Goal: Task Accomplishment & Management: Complete application form

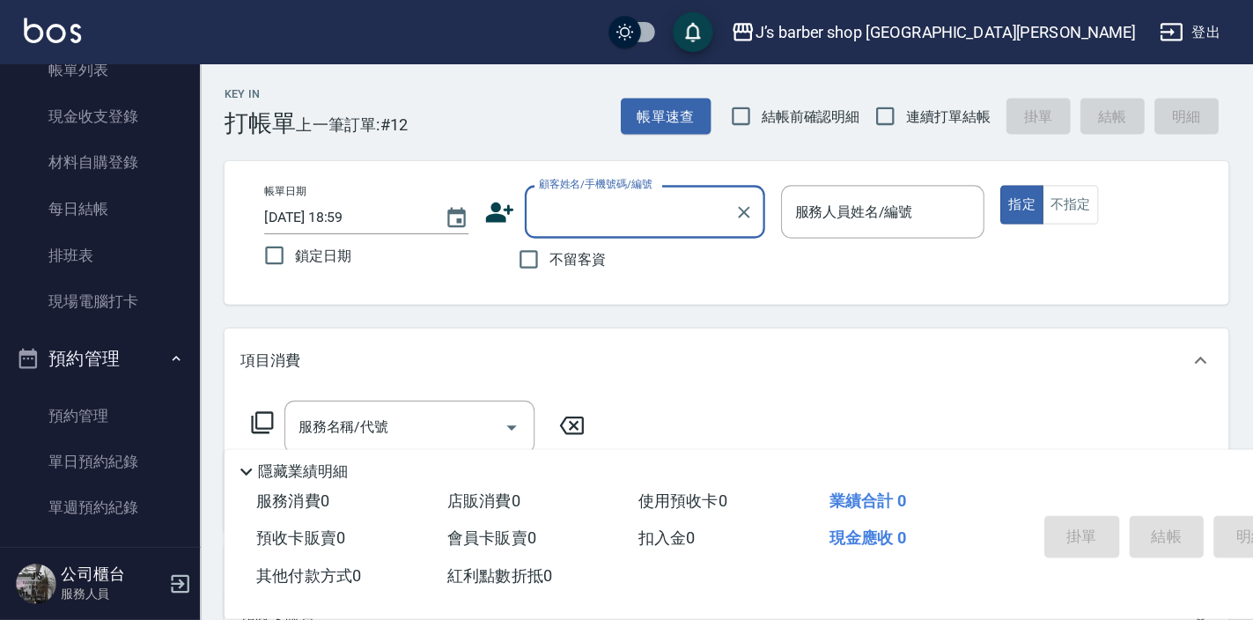
scroll to position [141, 0]
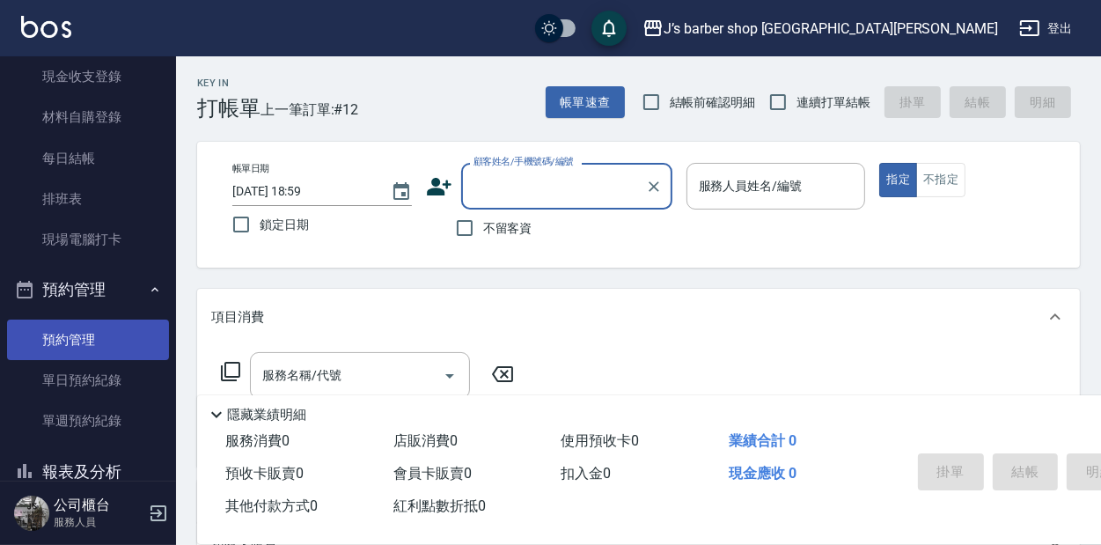
click at [50, 343] on link "預約管理" at bounding box center [88, 340] width 162 height 40
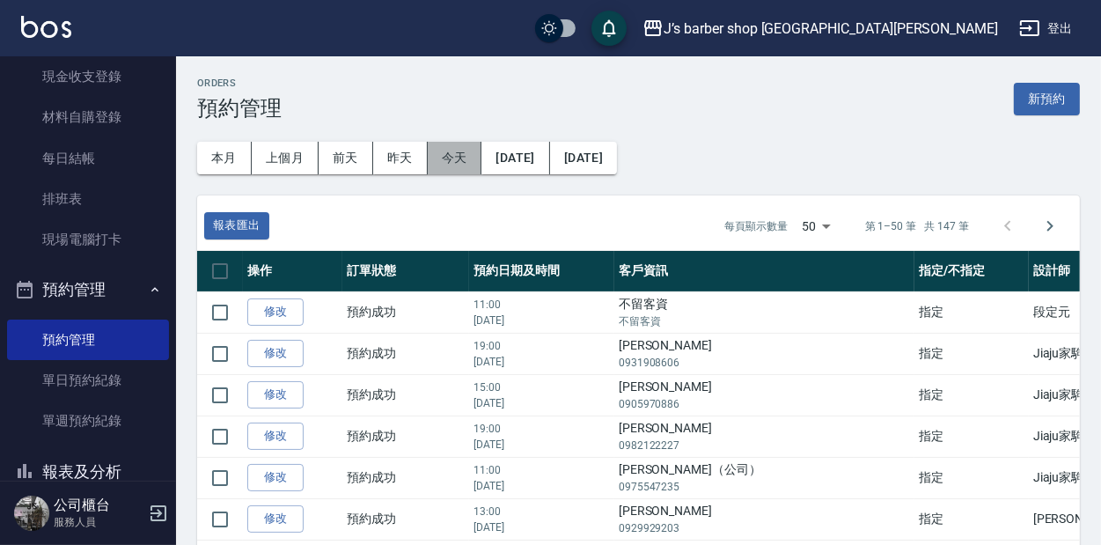
click at [445, 144] on button "今天" at bounding box center [455, 158] width 55 height 33
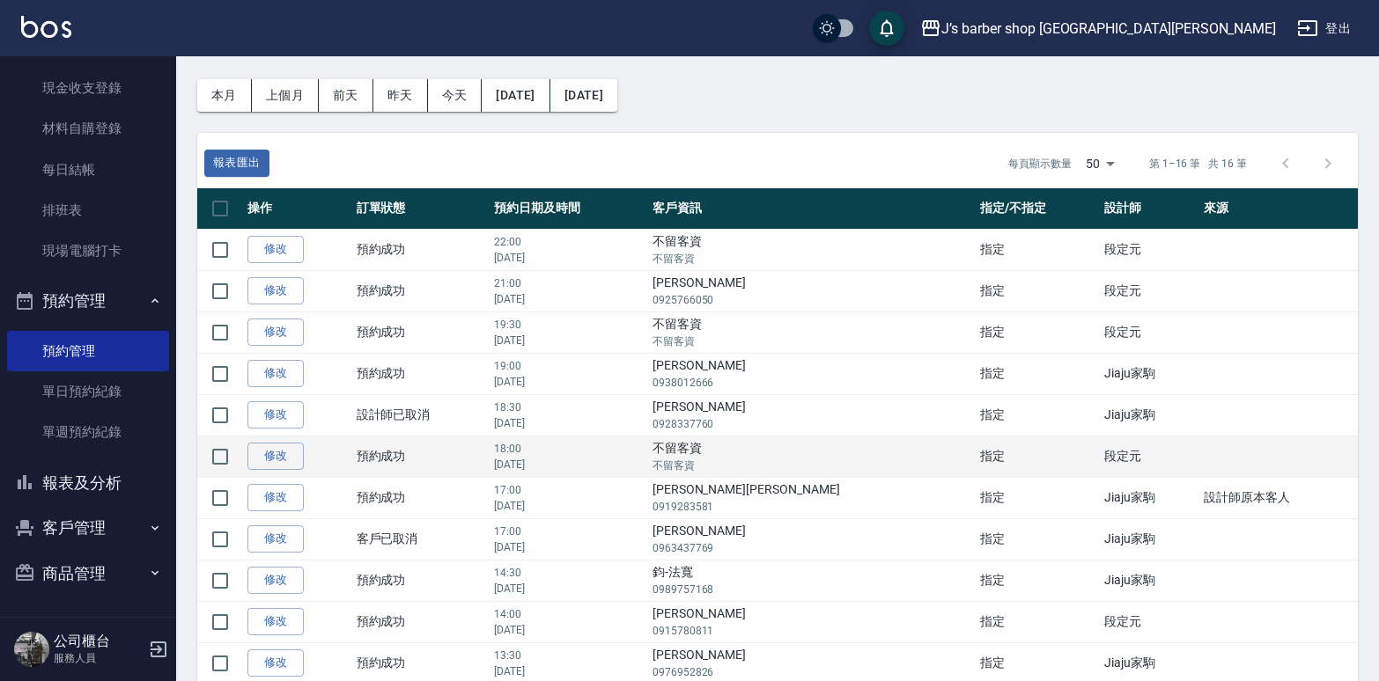
scroll to position [88, 0]
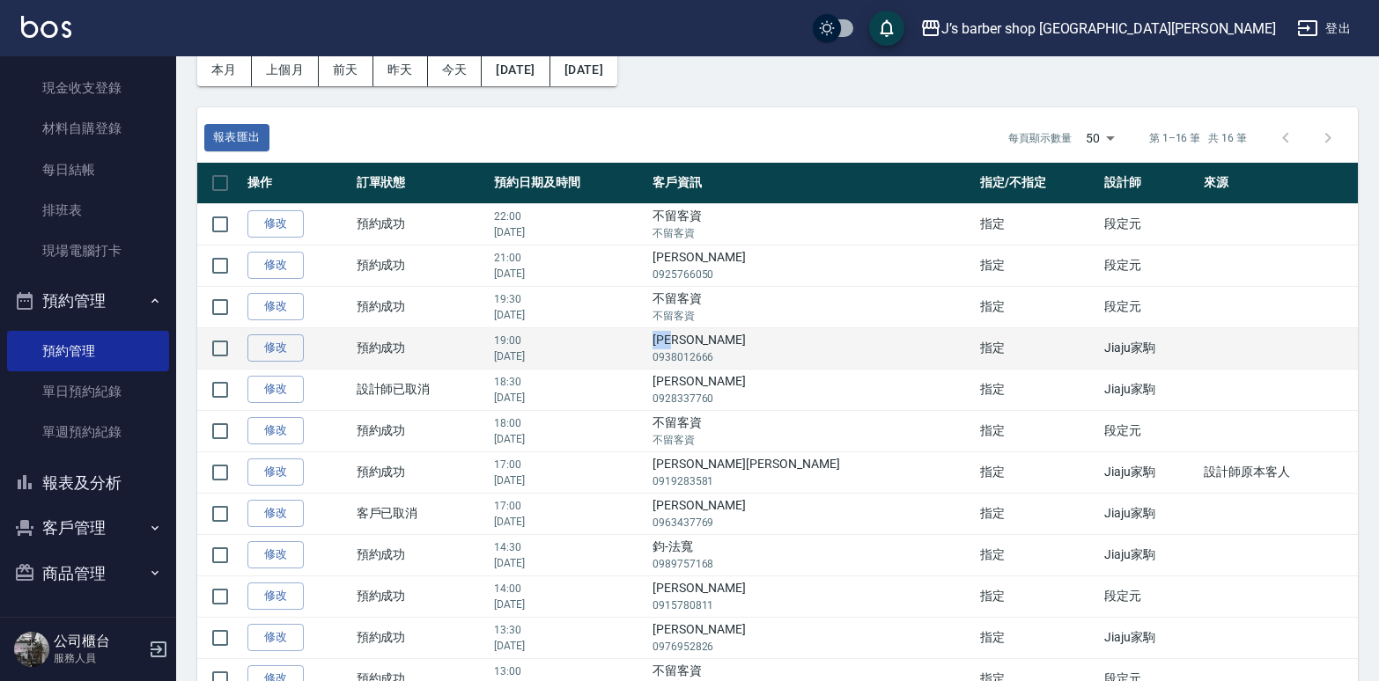
drag, startPoint x: 721, startPoint y: 335, endPoint x: 774, endPoint y: 339, distance: 52.9
click at [774, 339] on td "[PERSON_NAME]富 0938012666" at bounding box center [811, 347] width 327 height 41
drag, startPoint x: 774, startPoint y: 339, endPoint x: 735, endPoint y: 329, distance: 39.9
copy td "[PERSON_NAME]"
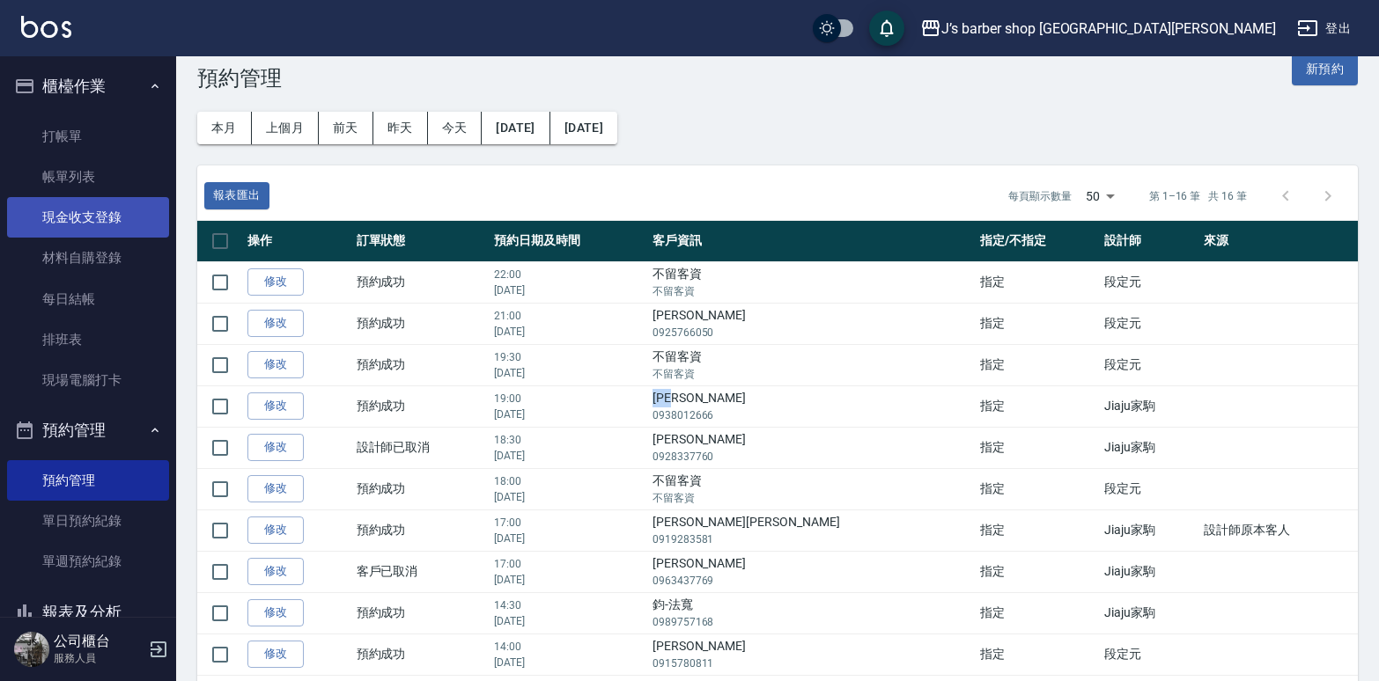
scroll to position [0, 0]
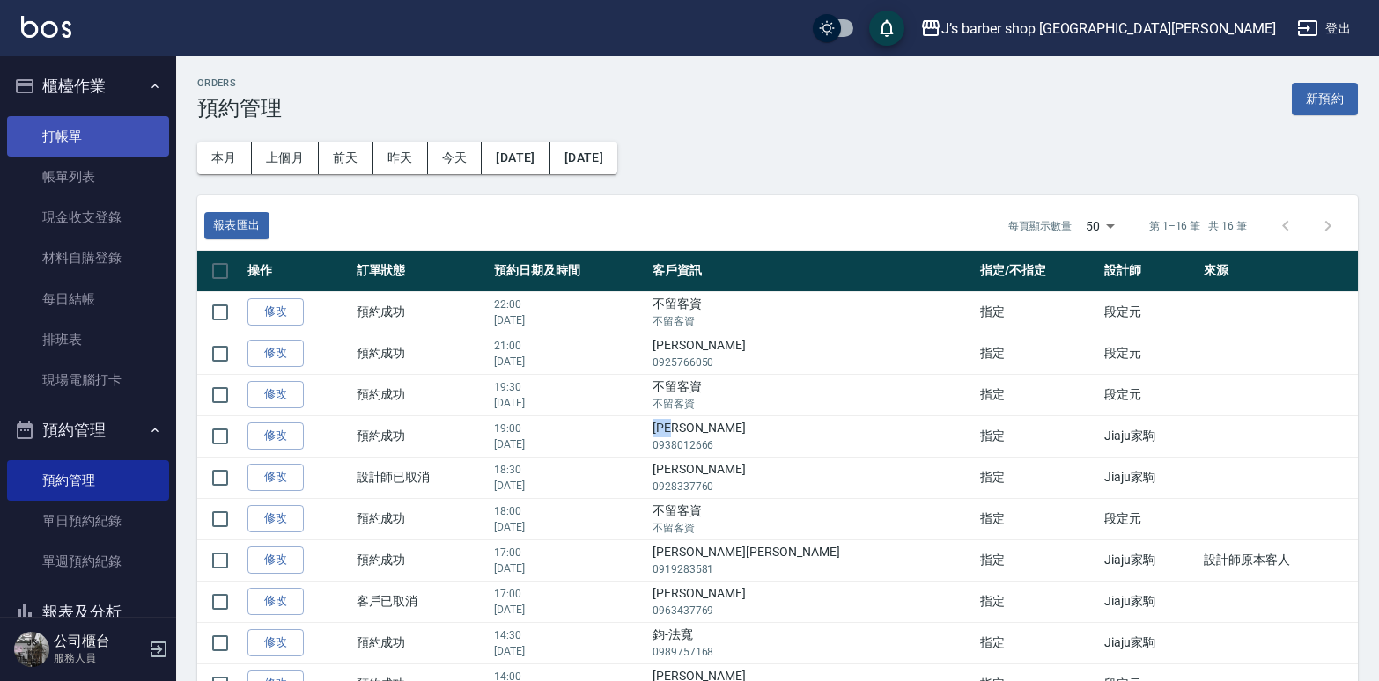
click at [82, 140] on link "打帳單" at bounding box center [88, 136] width 162 height 40
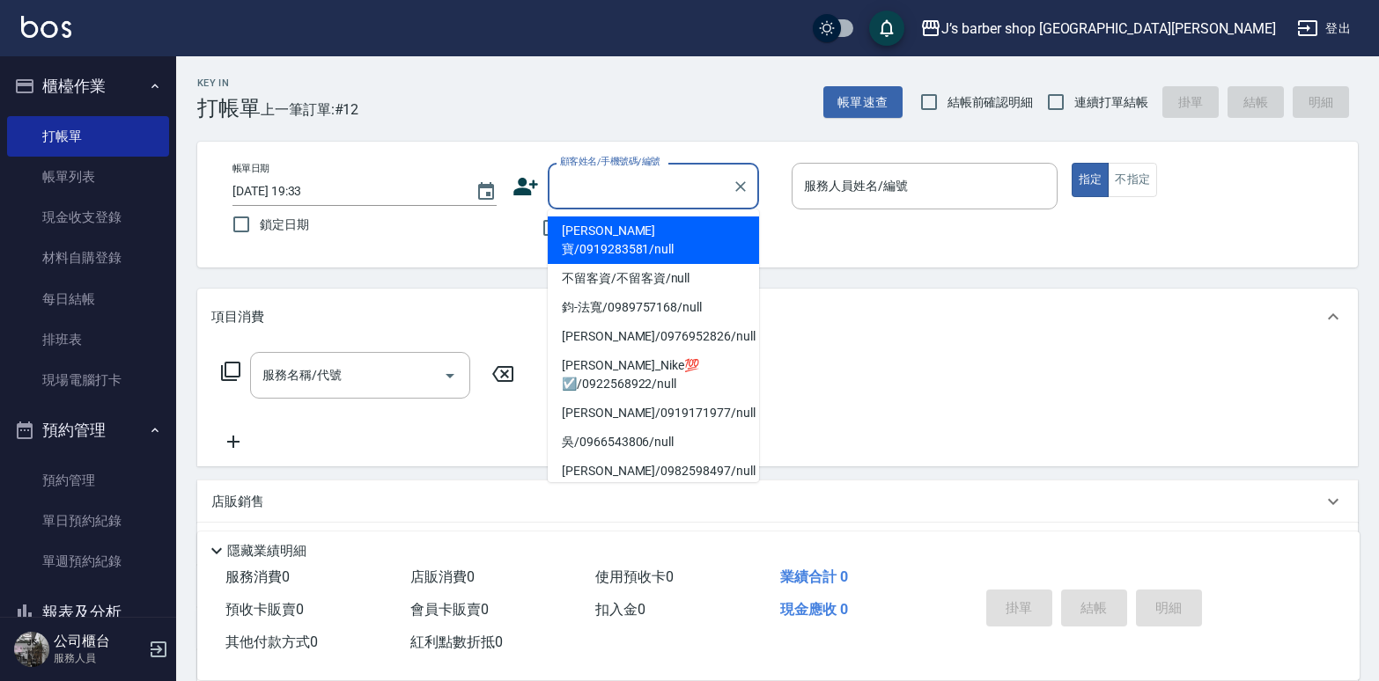
click at [583, 183] on input "顧客姓名/手機號碼/編號" at bounding box center [639, 186] width 169 height 31
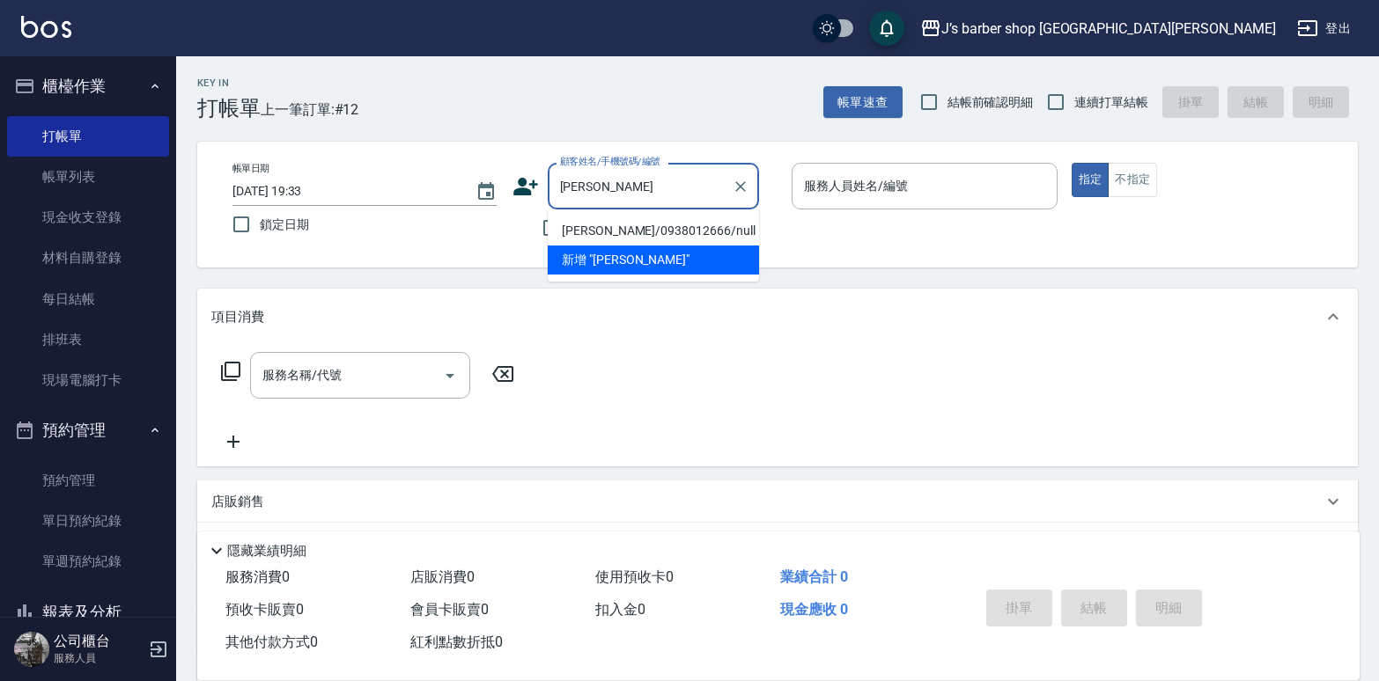
click at [682, 228] on li "[PERSON_NAME]/0938012666/null" at bounding box center [653, 231] width 211 height 29
type input "[PERSON_NAME]/0938012666/null"
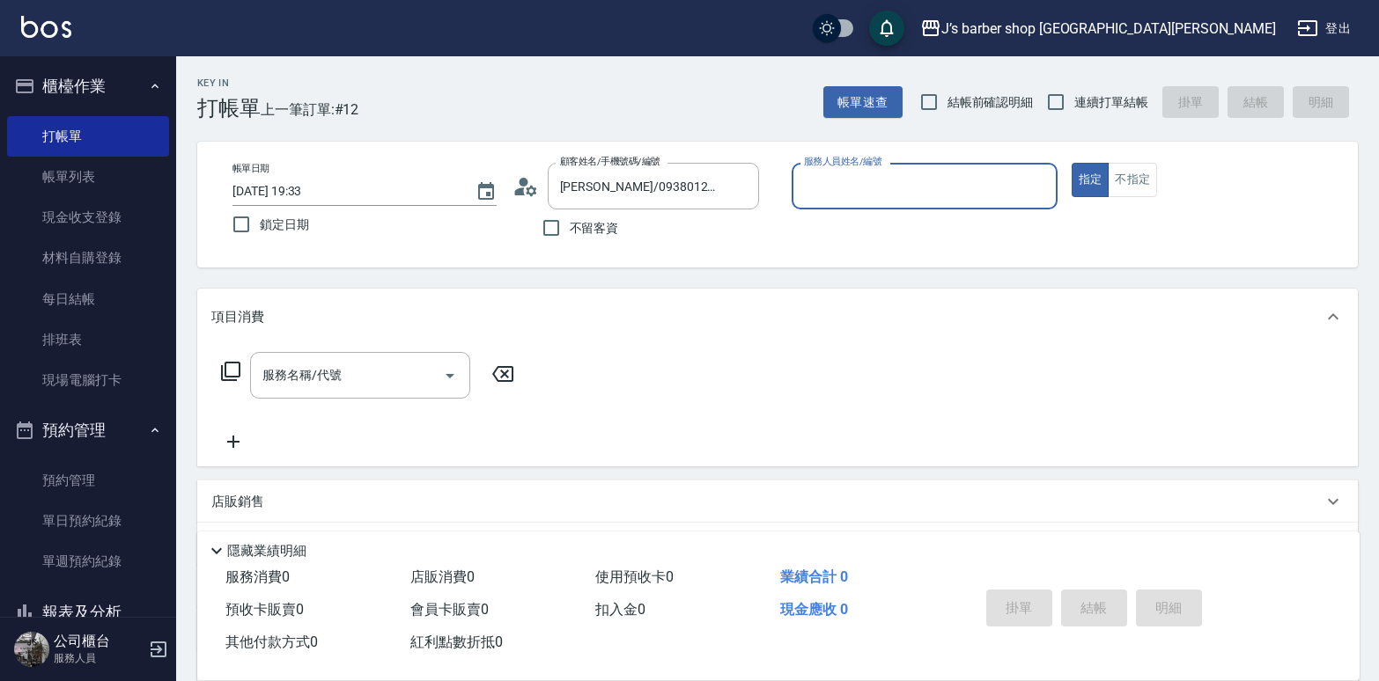
click at [924, 170] on div "服務人員姓名/編號" at bounding box center [924, 186] width 266 height 47
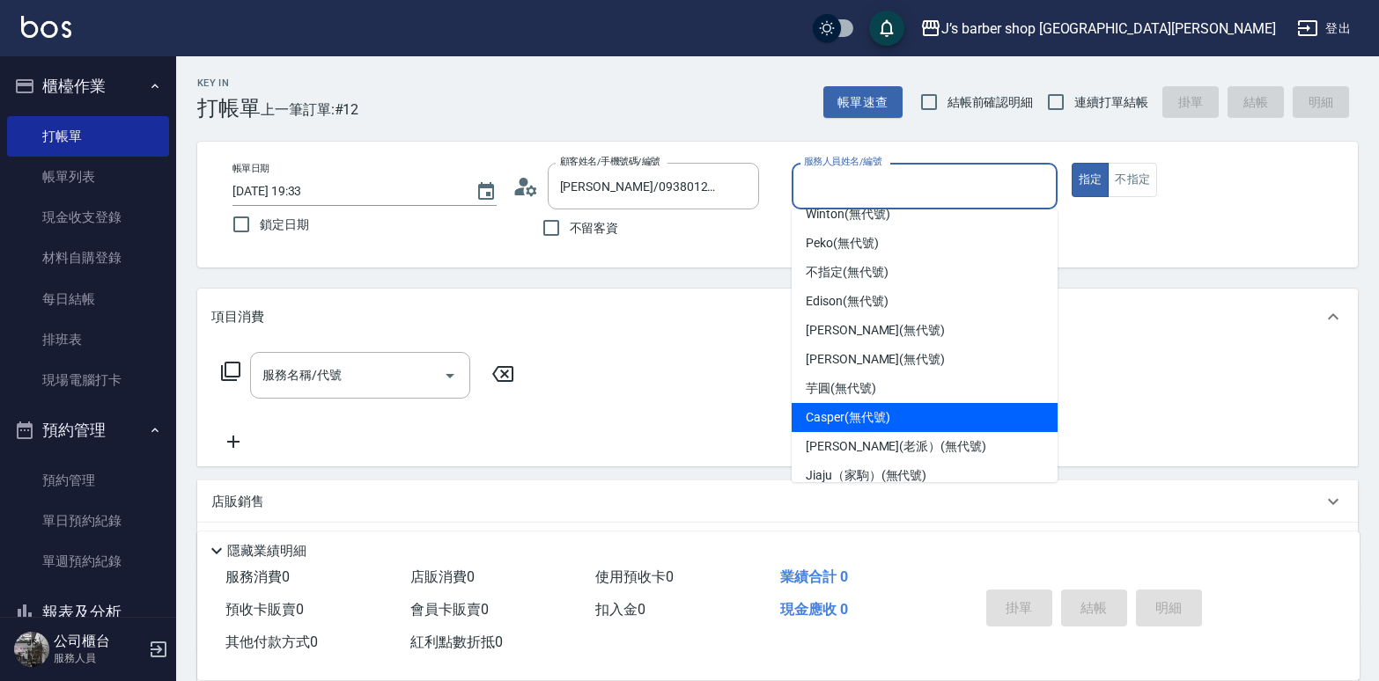
scroll to position [32, 0]
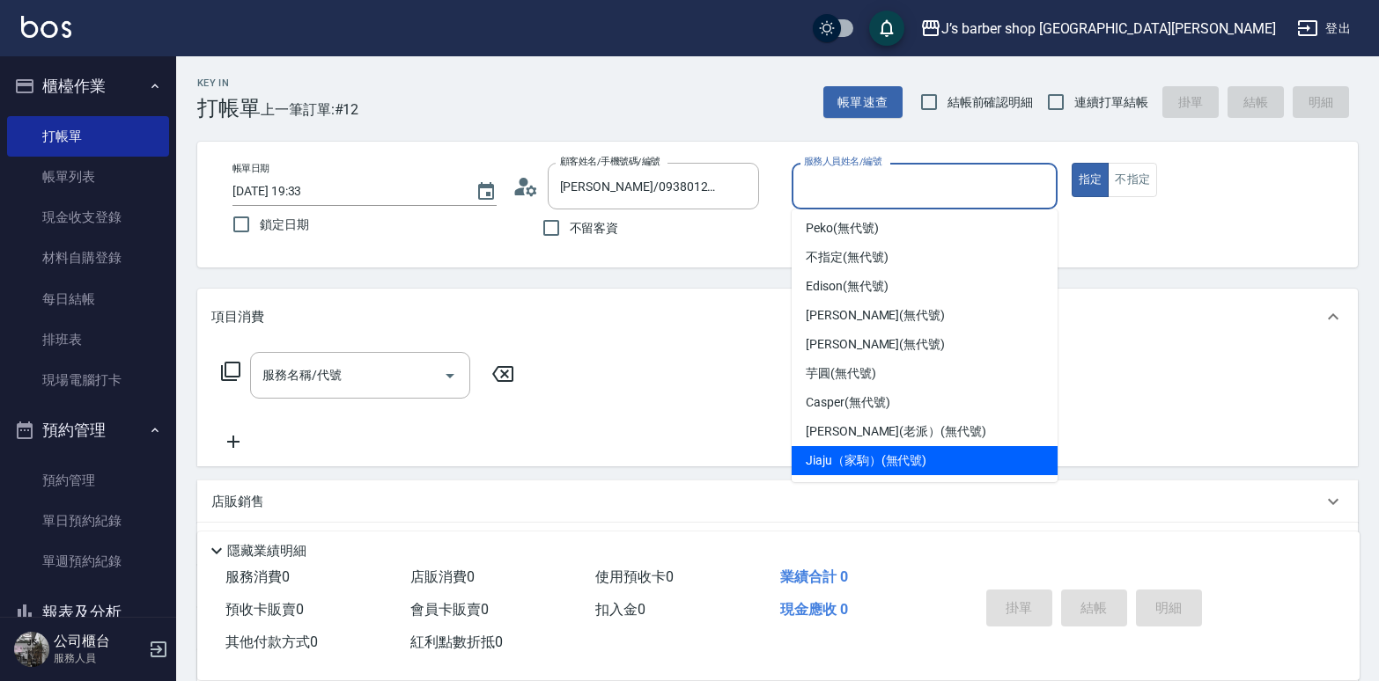
click at [908, 446] on div "Jiaju（家駒） (無代號)" at bounding box center [924, 460] width 266 height 29
type input "Jiaju（家駒）(無代號)"
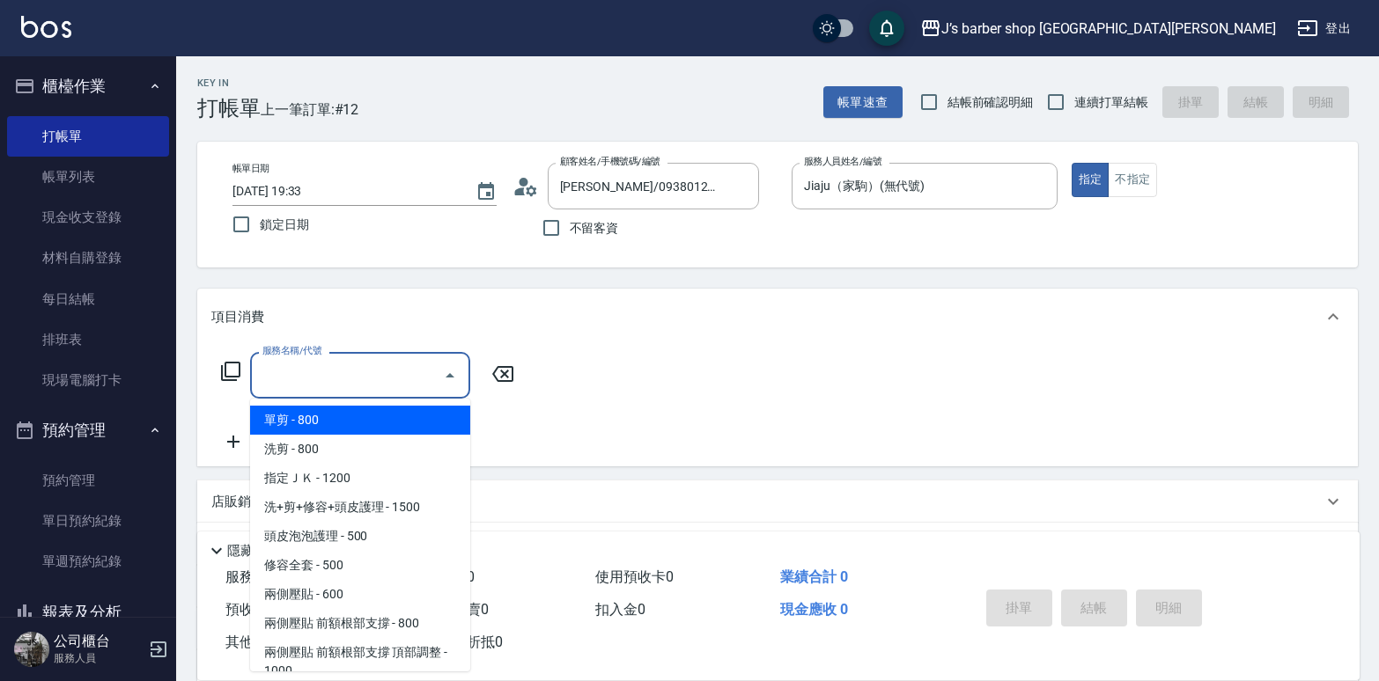
drag, startPoint x: 281, startPoint y: 382, endPoint x: 313, endPoint y: 381, distance: 31.7
click at [283, 381] on input "服務名稱/代號" at bounding box center [347, 375] width 178 height 31
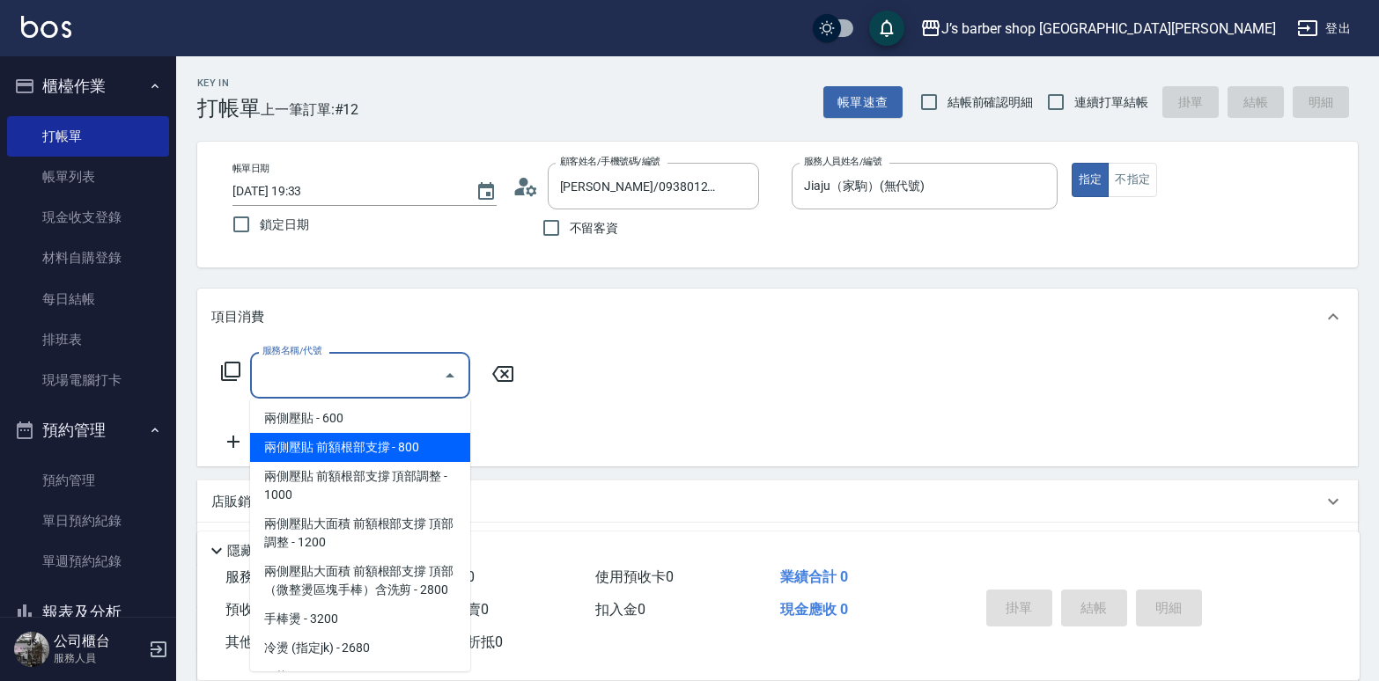
scroll to position [0, 0]
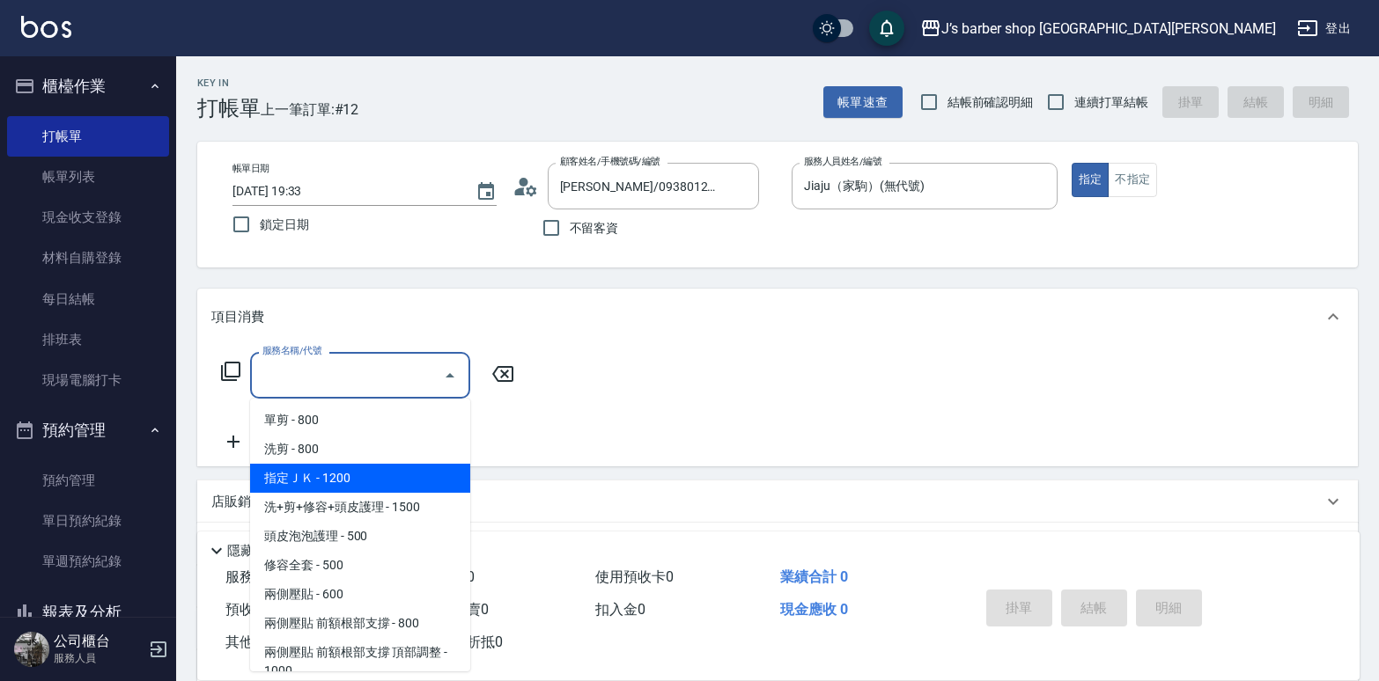
drag, startPoint x: 372, startPoint y: 488, endPoint x: 381, endPoint y: 475, distance: 15.1
click at [374, 486] on span "指定ＪＫ - 1200" at bounding box center [360, 478] width 220 height 29
type input "指定ＪＫ(102)"
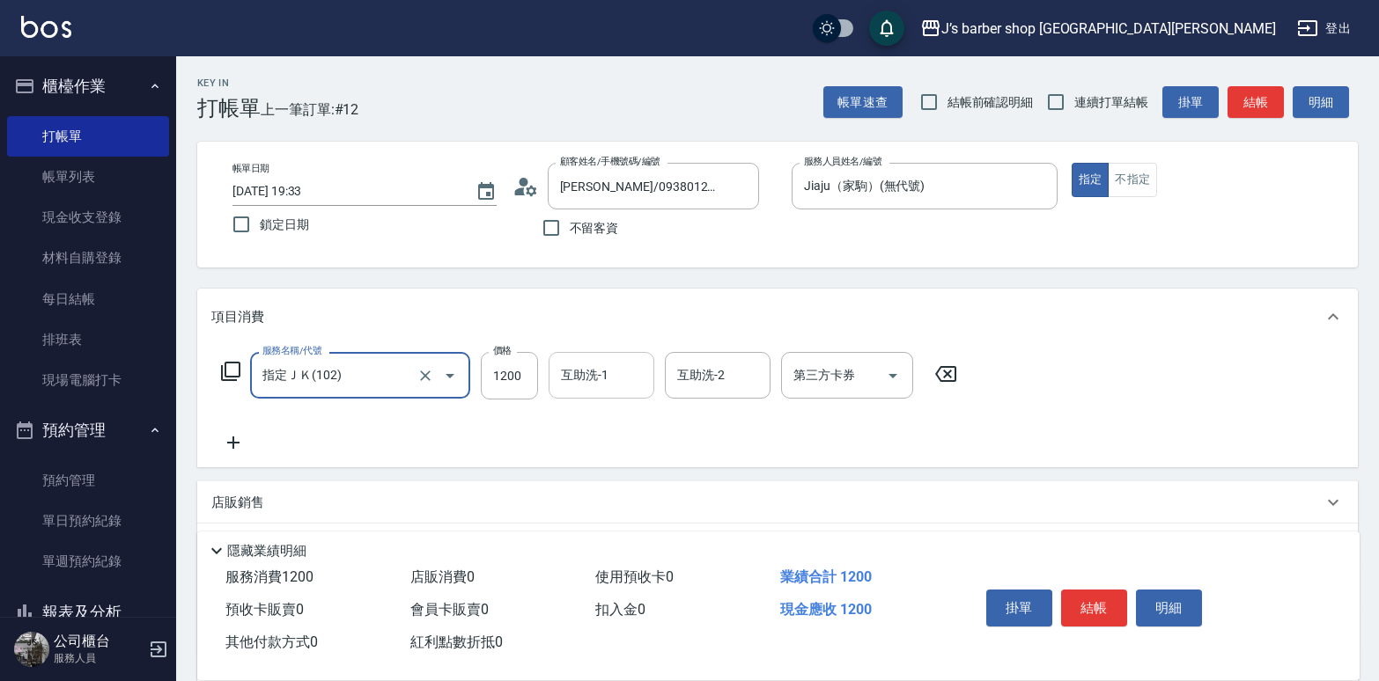
click at [607, 383] on input "互助洗-1" at bounding box center [601, 375] width 90 height 31
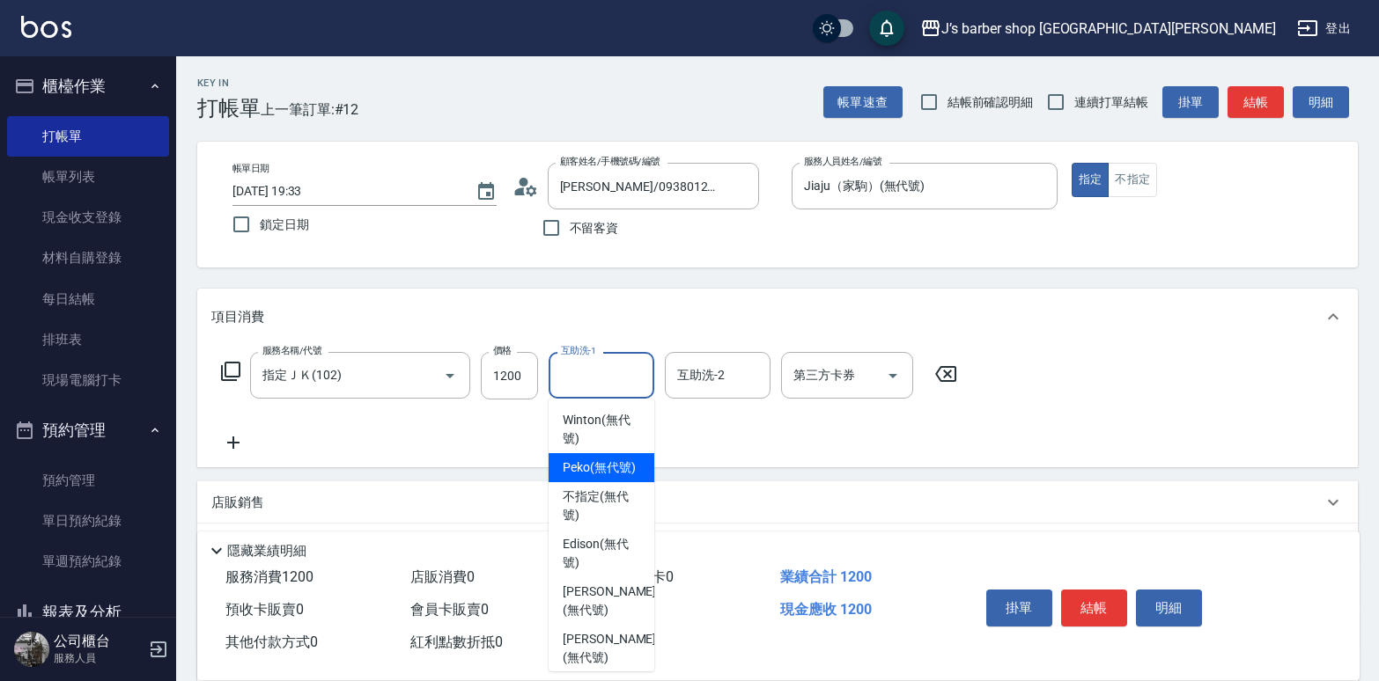
click at [590, 471] on span "Peko (無代號)" at bounding box center [599, 468] width 73 height 18
type input "Peko(無代號)"
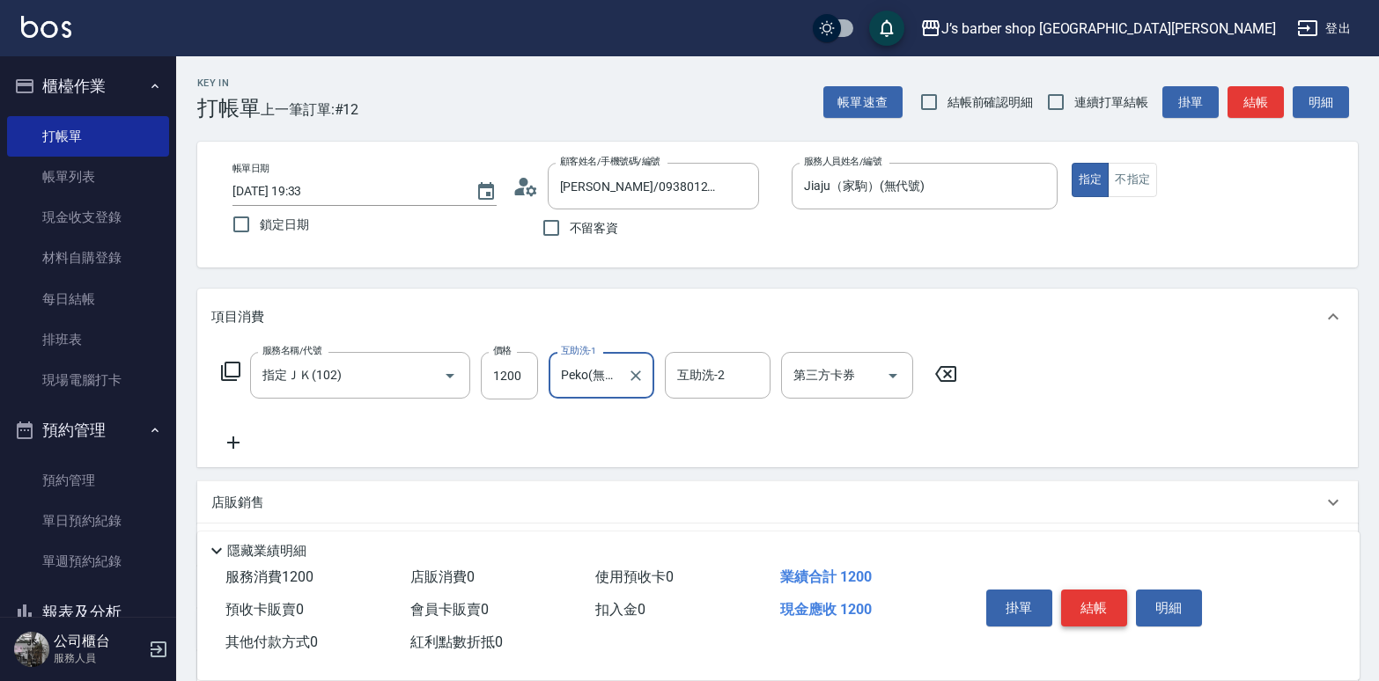
click at [1100, 544] on button "結帳" at bounding box center [1094, 608] width 66 height 37
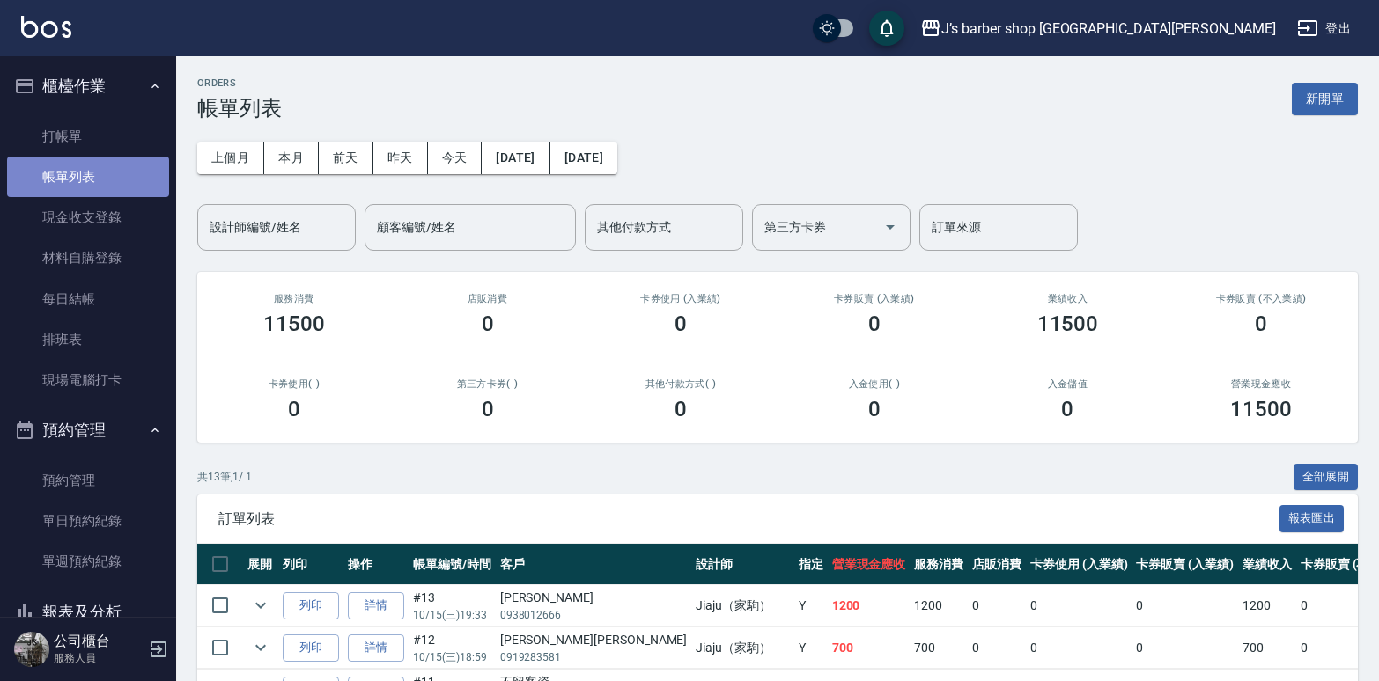
click at [151, 170] on link "帳單列表" at bounding box center [88, 177] width 162 height 40
click at [456, 151] on button "今天" at bounding box center [455, 158] width 55 height 33
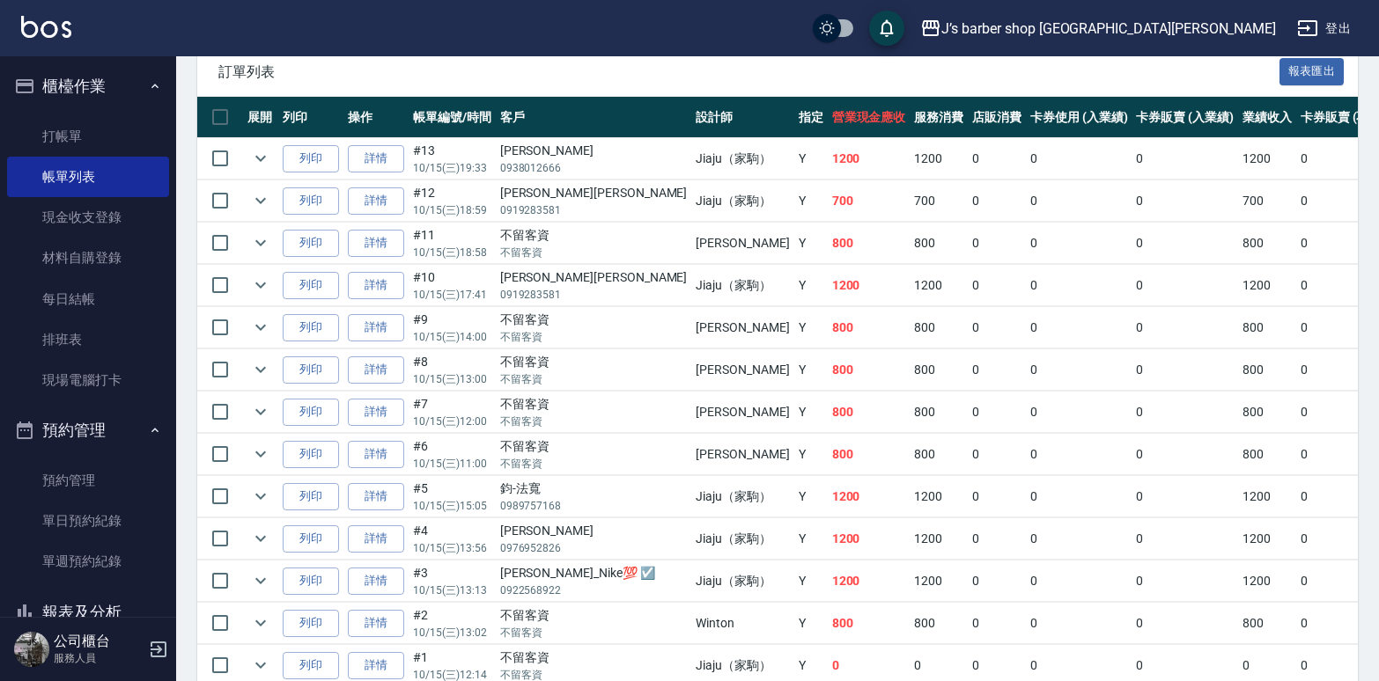
scroll to position [183, 0]
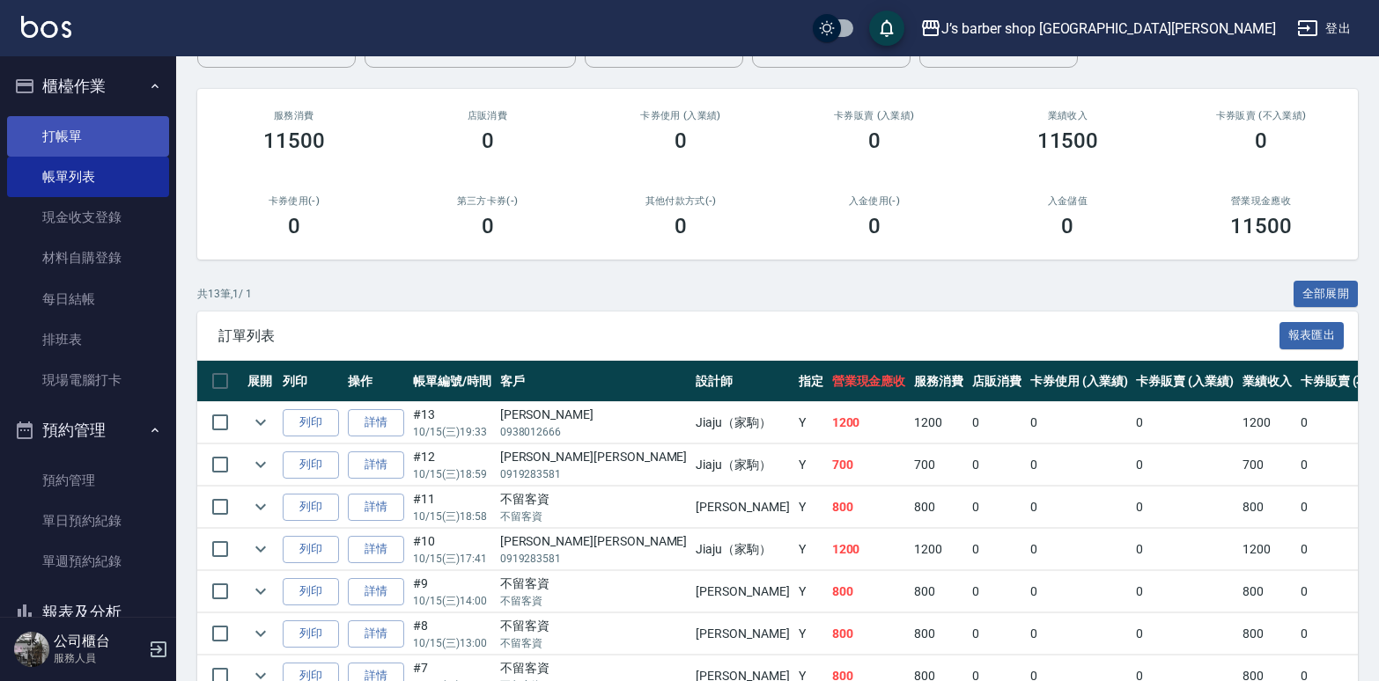
click at [63, 148] on link "打帳單" at bounding box center [88, 136] width 162 height 40
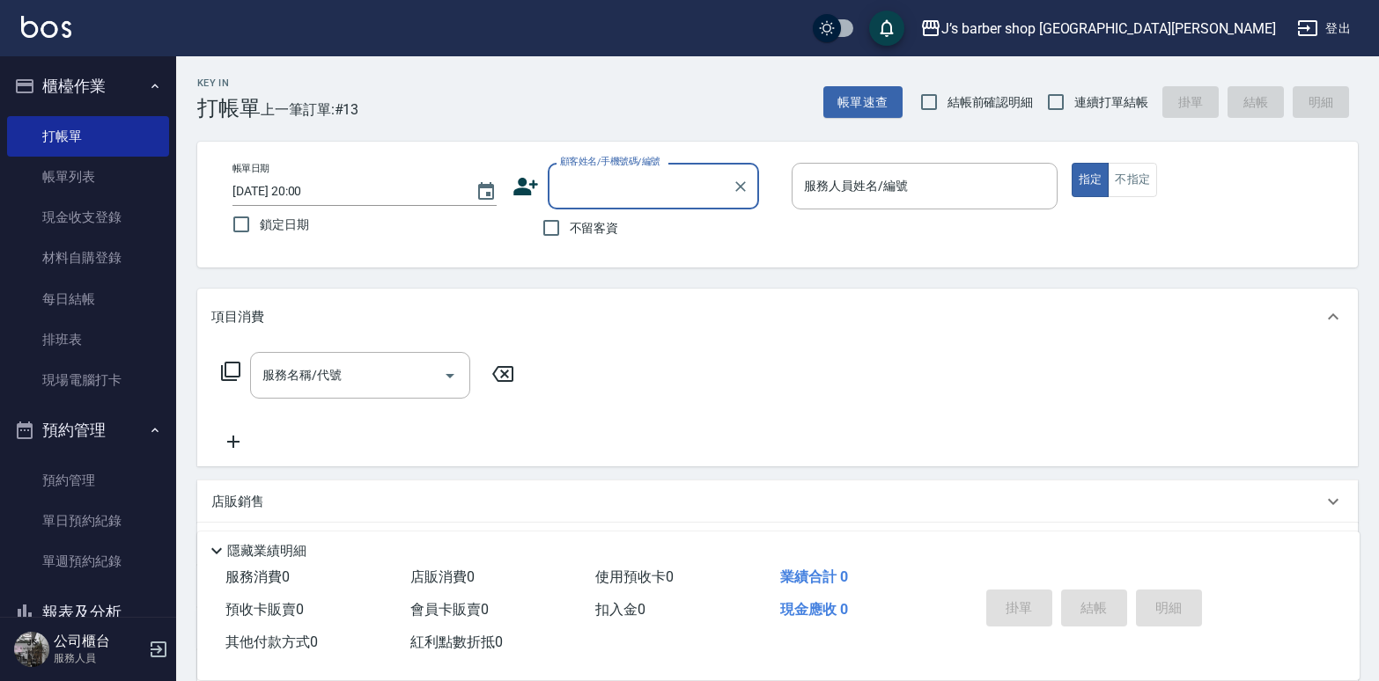
click at [597, 222] on span "不留客資" at bounding box center [594, 228] width 49 height 18
click at [570, 222] on input "不留客資" at bounding box center [551, 228] width 37 height 37
checkbox input "true"
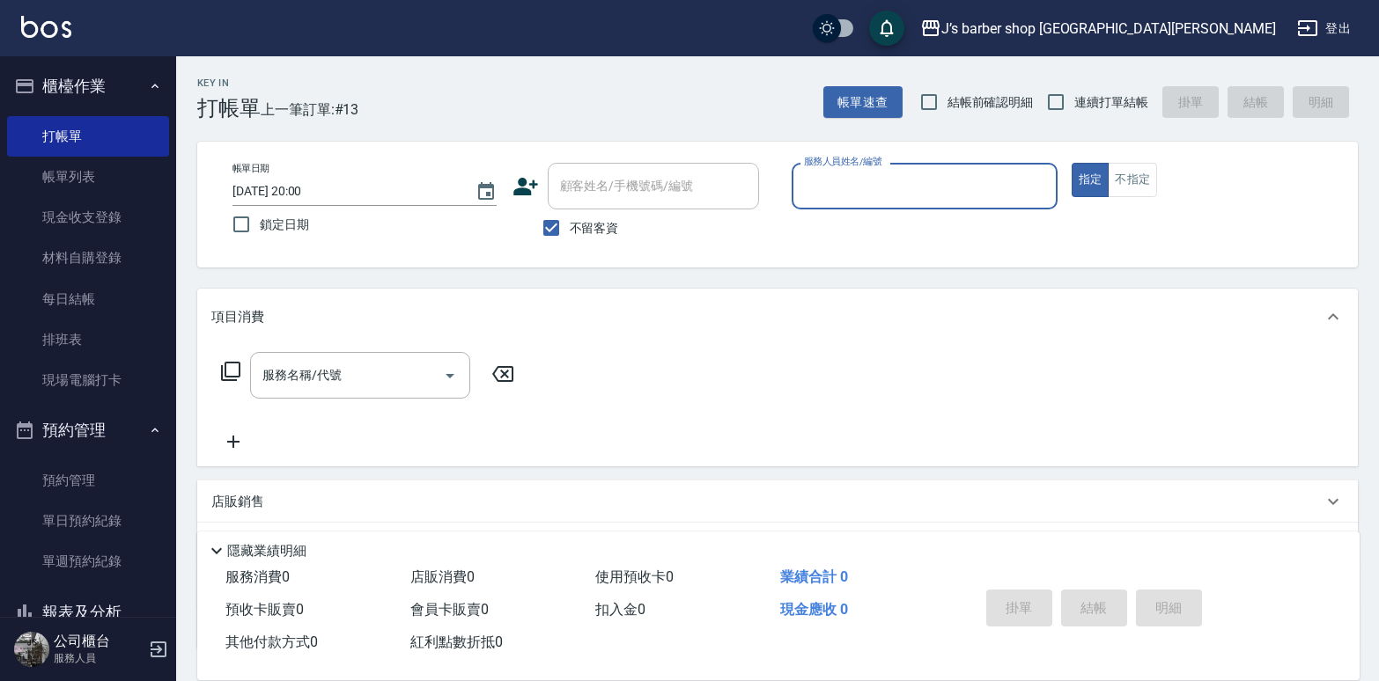
click at [848, 169] on div "服務人員姓名/編號" at bounding box center [924, 186] width 266 height 47
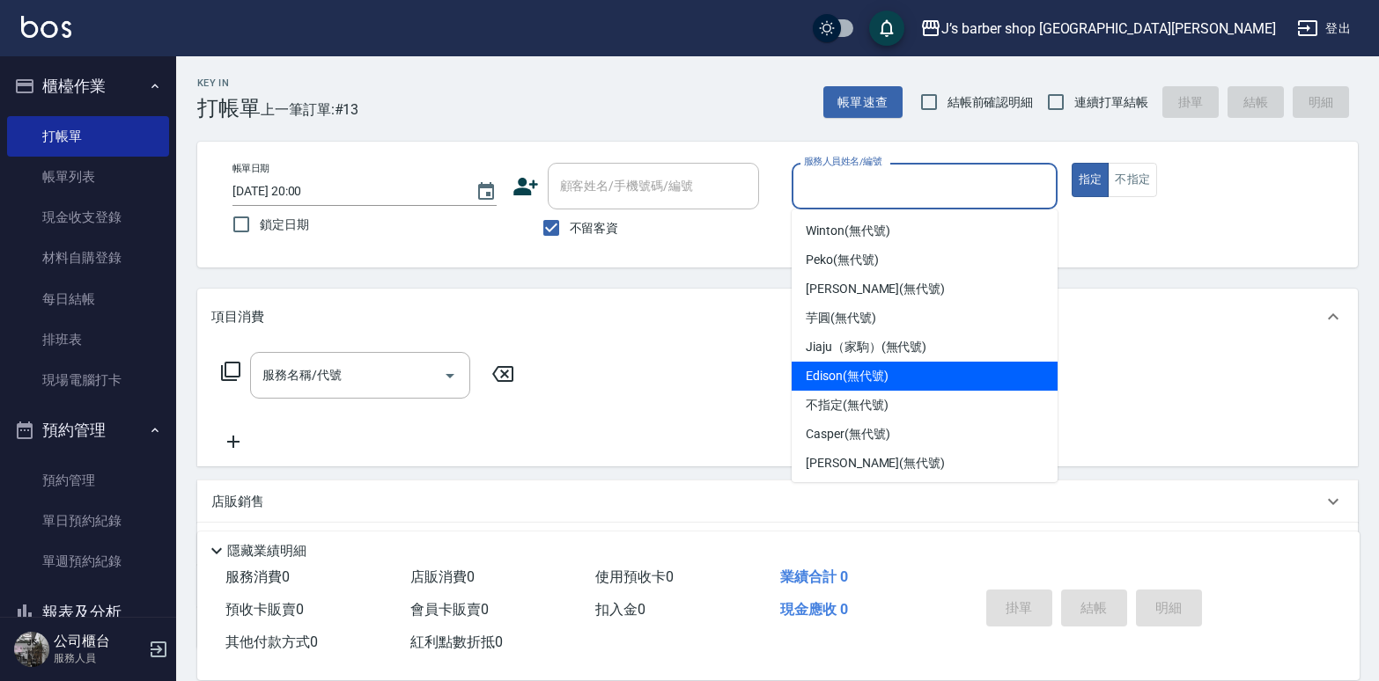
click at [859, 379] on span "Edison (無代號)" at bounding box center [847, 376] width 82 height 18
type input "Edison(無代號)"
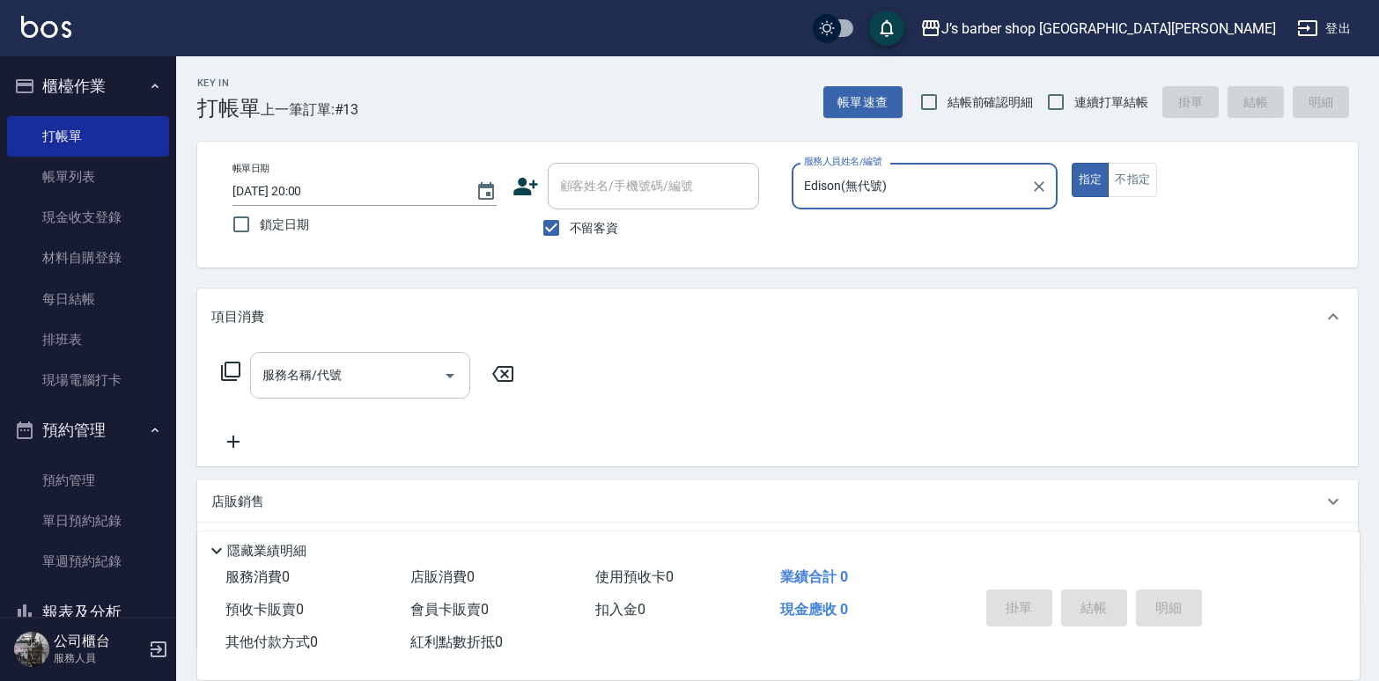
drag, startPoint x: 448, startPoint y: 386, endPoint x: 436, endPoint y: 386, distance: 12.3
click at [438, 386] on div at bounding box center [449, 375] width 26 height 47
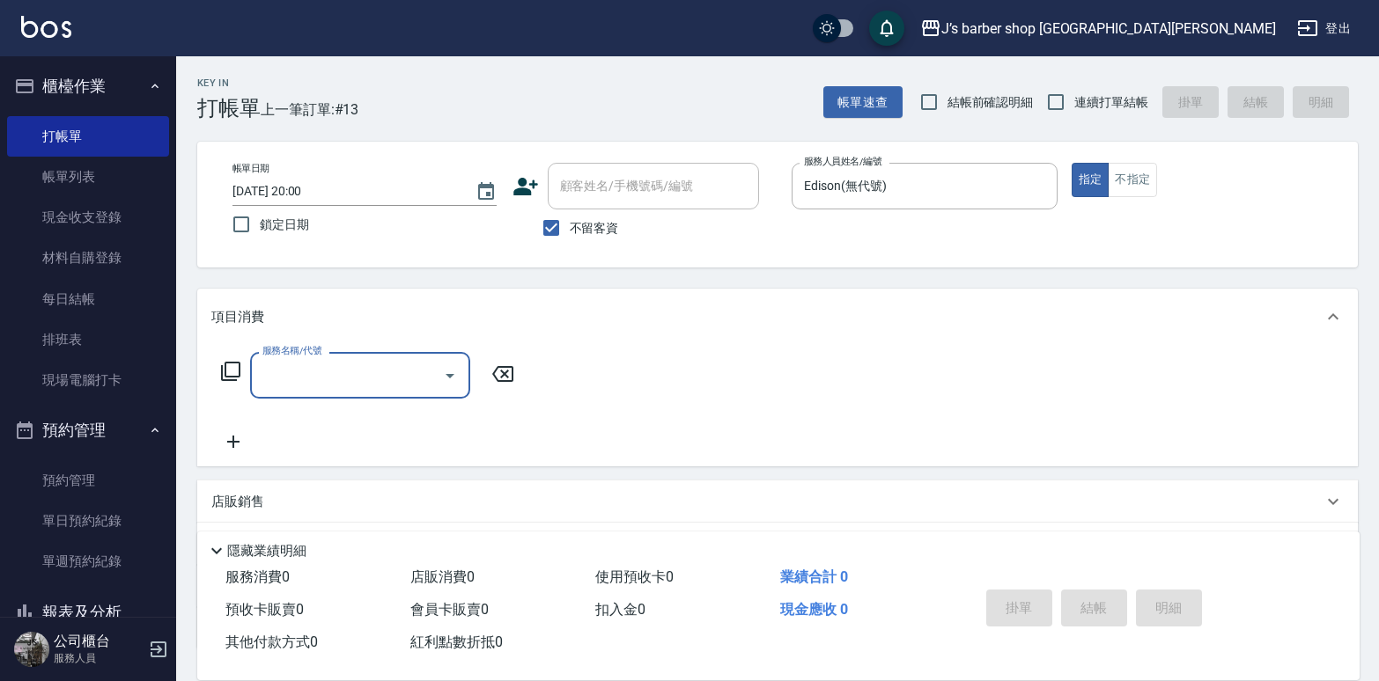
click at [430, 379] on input "服務名稱/代號" at bounding box center [347, 375] width 178 height 31
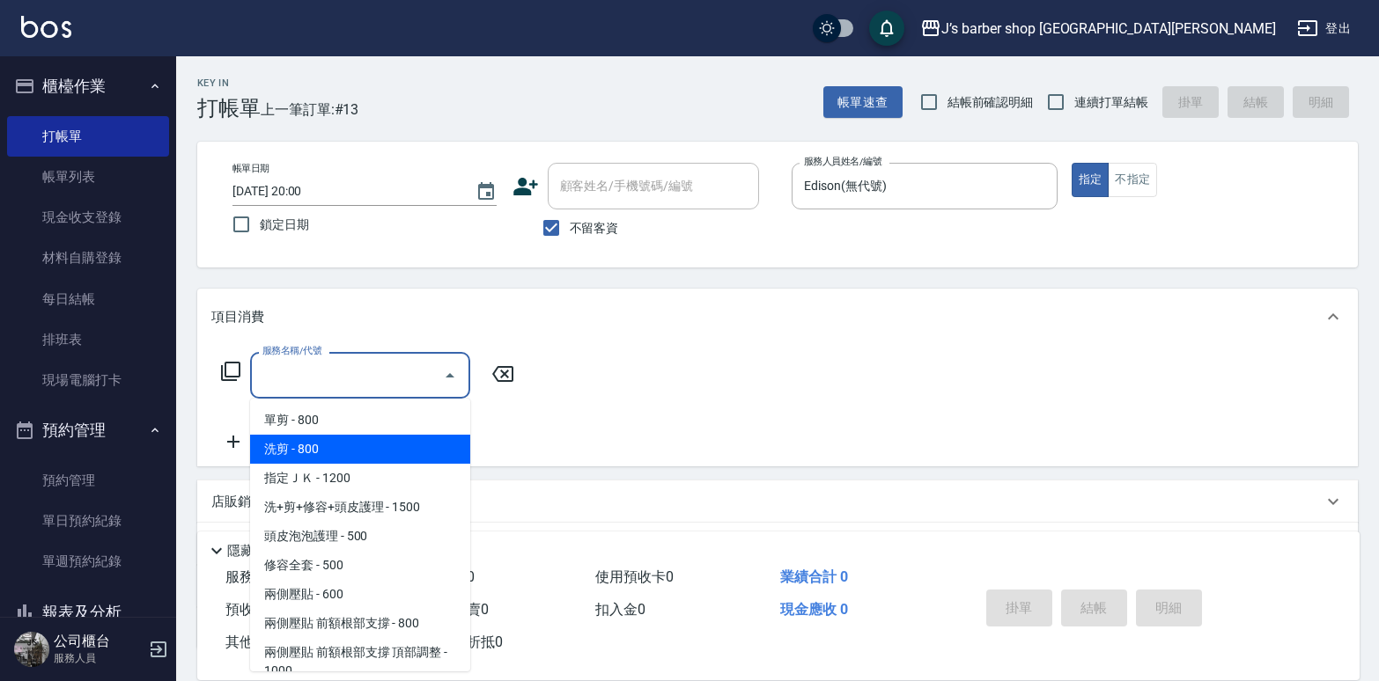
click at [392, 446] on span "洗剪 - 800" at bounding box center [360, 449] width 220 height 29
type input "洗剪(101)"
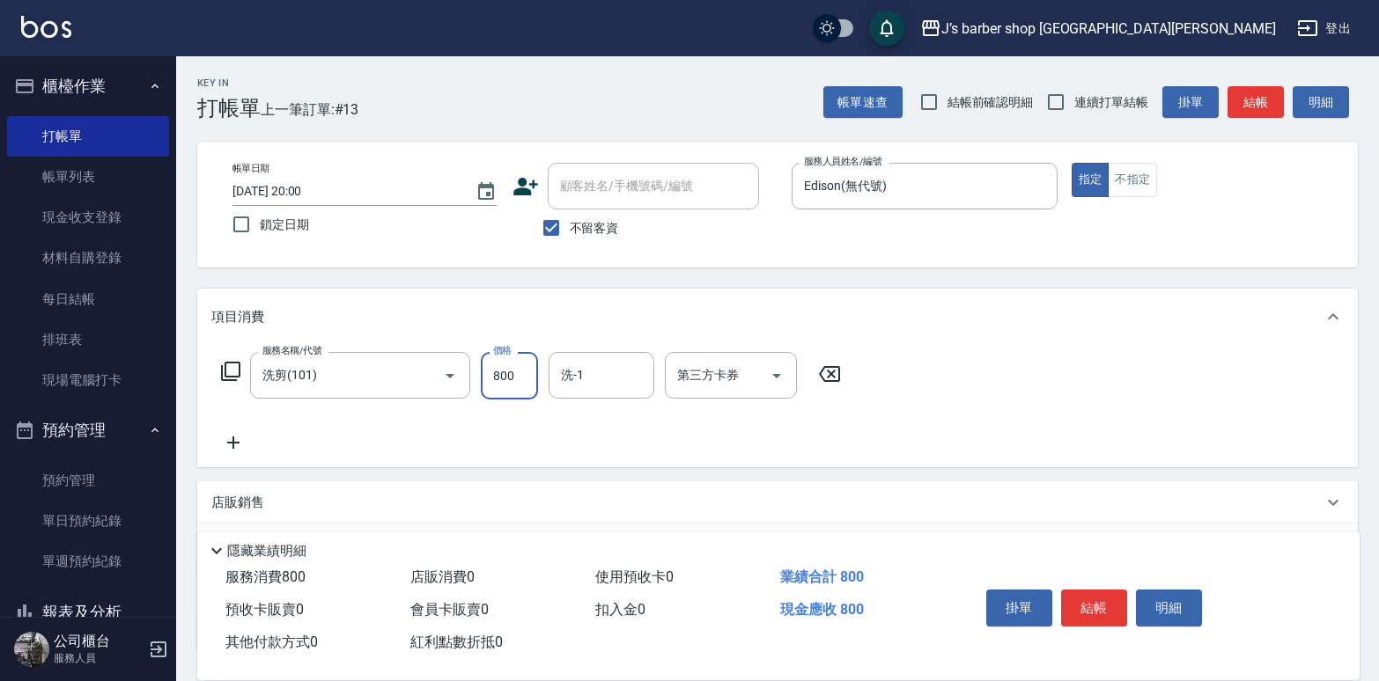
click at [499, 381] on input "800" at bounding box center [509, 376] width 57 height 48
type input "700"
click at [1100, 544] on button "結帳" at bounding box center [1094, 608] width 66 height 37
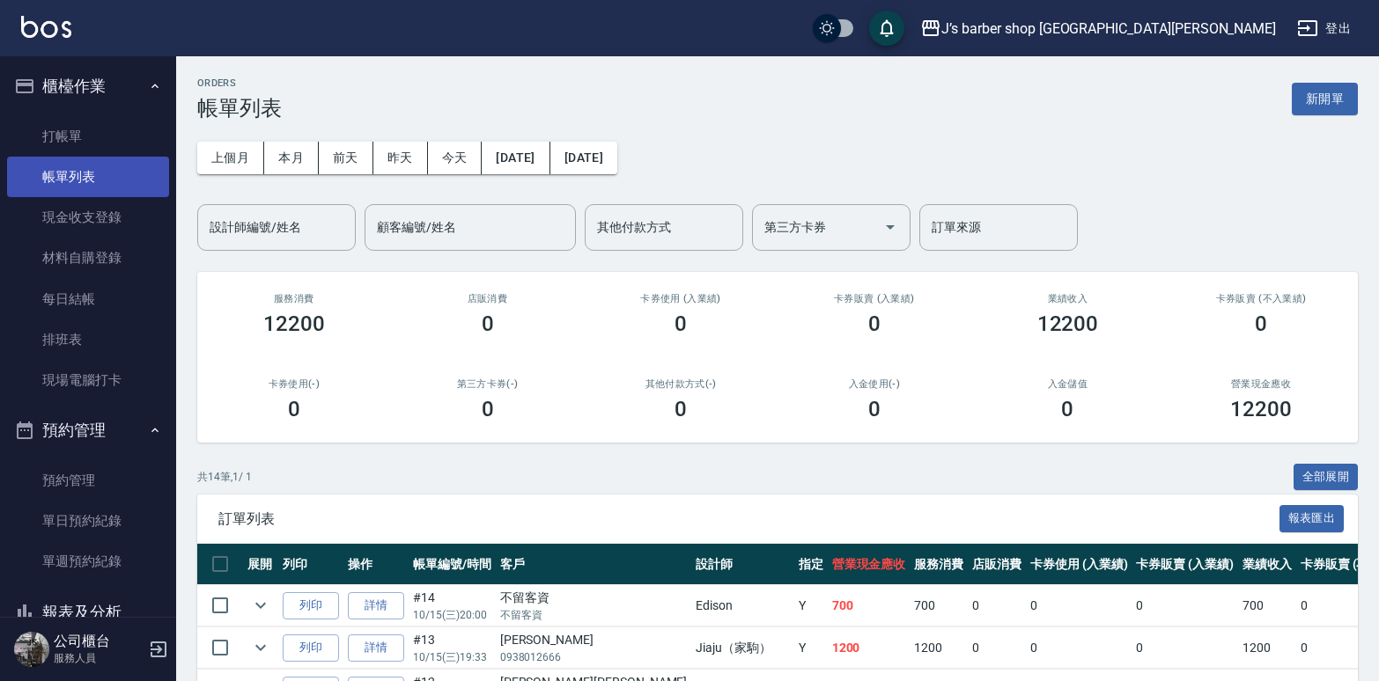
click at [104, 163] on link "帳單列表" at bounding box center [88, 177] width 162 height 40
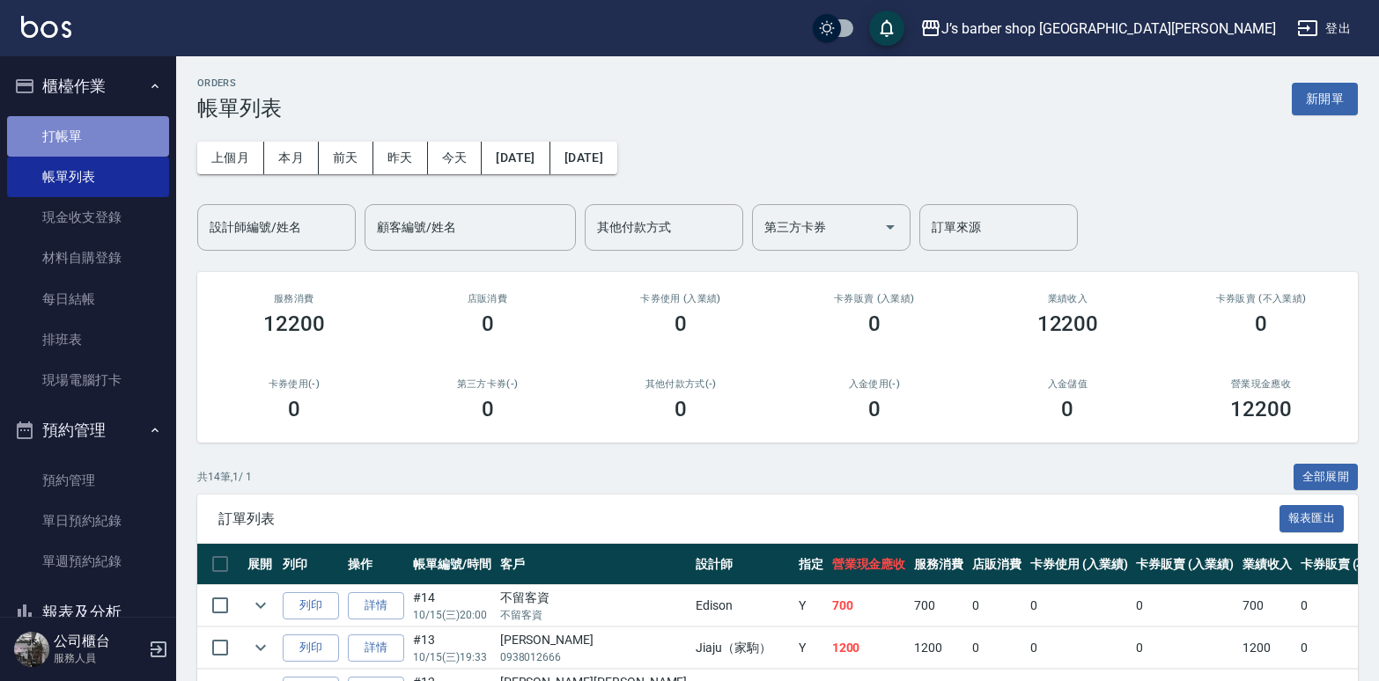
click at [101, 135] on link "打帳單" at bounding box center [88, 136] width 162 height 40
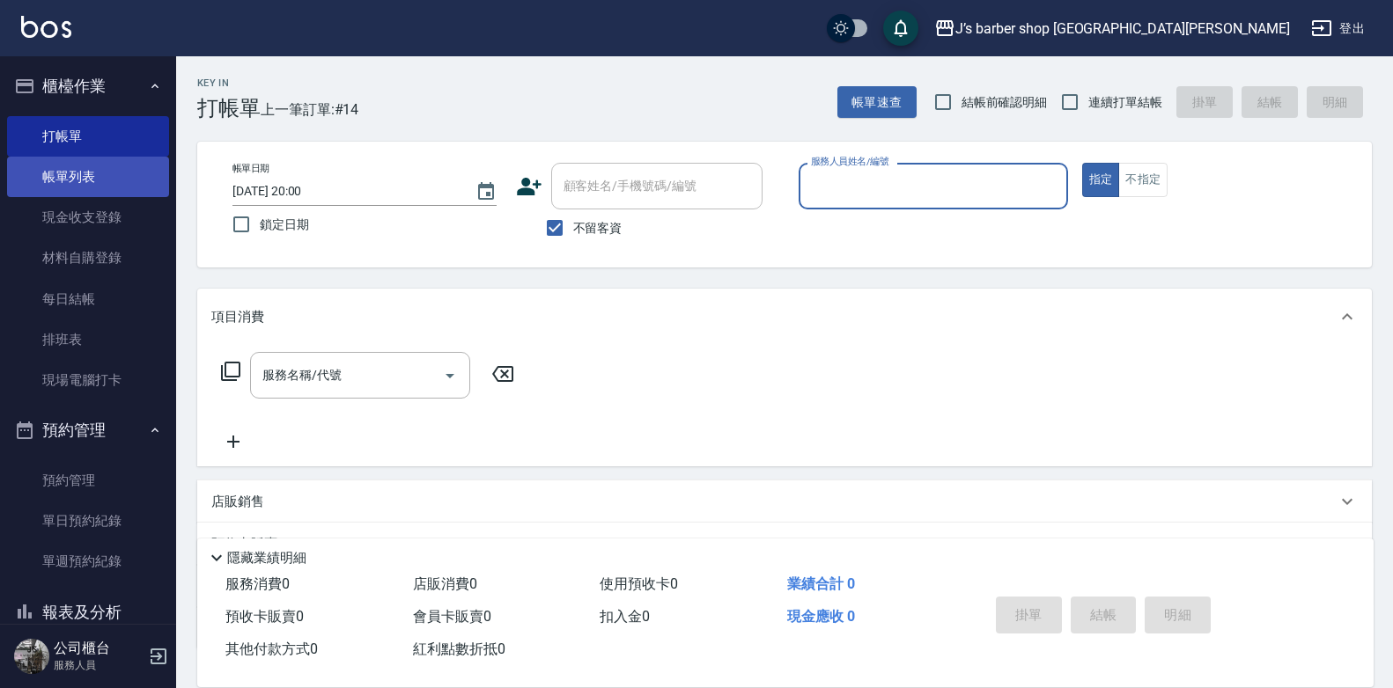
click at [119, 169] on link "帳單列表" at bounding box center [88, 177] width 162 height 40
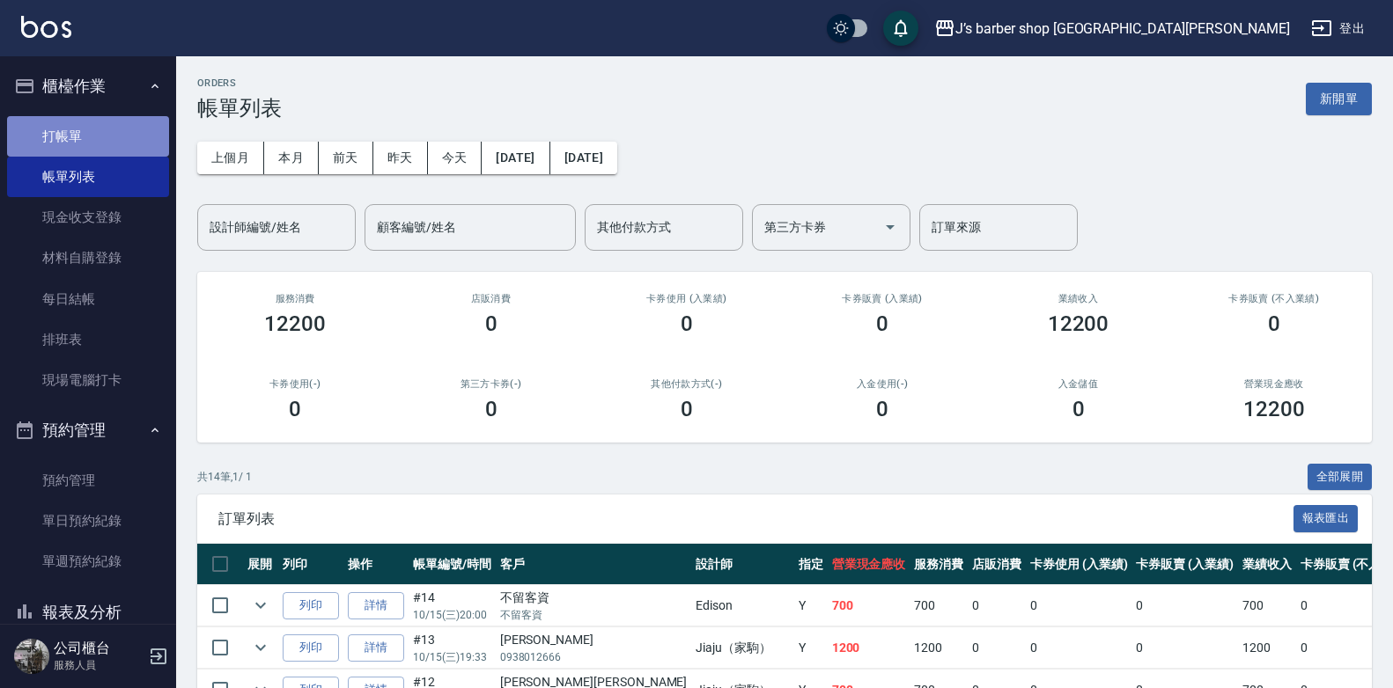
click at [132, 136] on link "打帳單" at bounding box center [88, 136] width 162 height 40
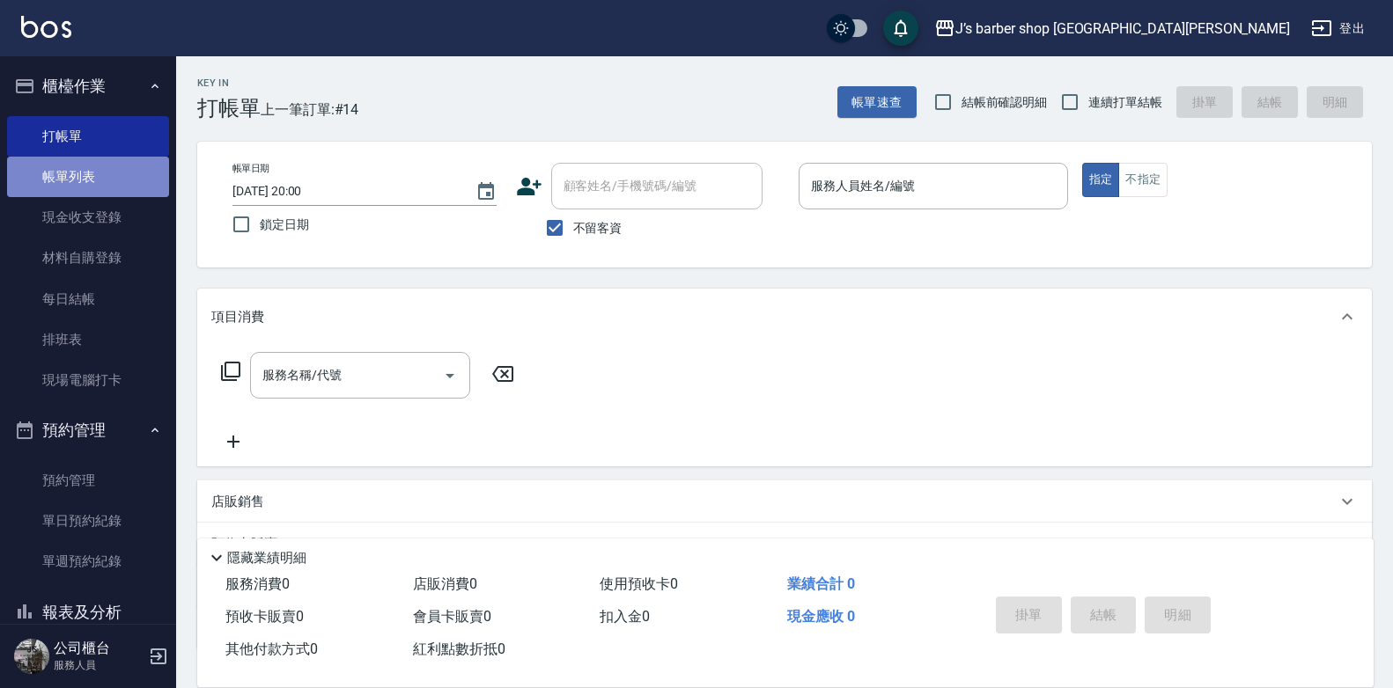
click at [134, 180] on link "帳單列表" at bounding box center [88, 177] width 162 height 40
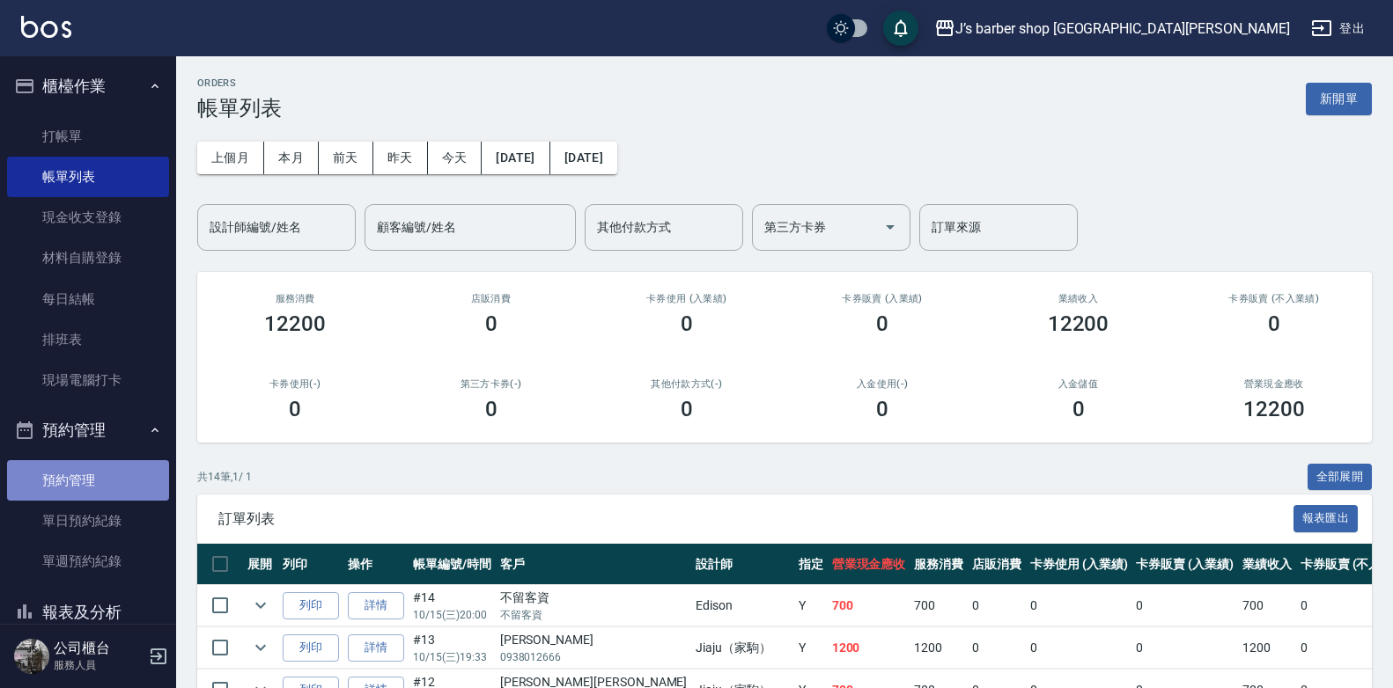
click at [131, 479] on link "預約管理" at bounding box center [88, 480] width 162 height 40
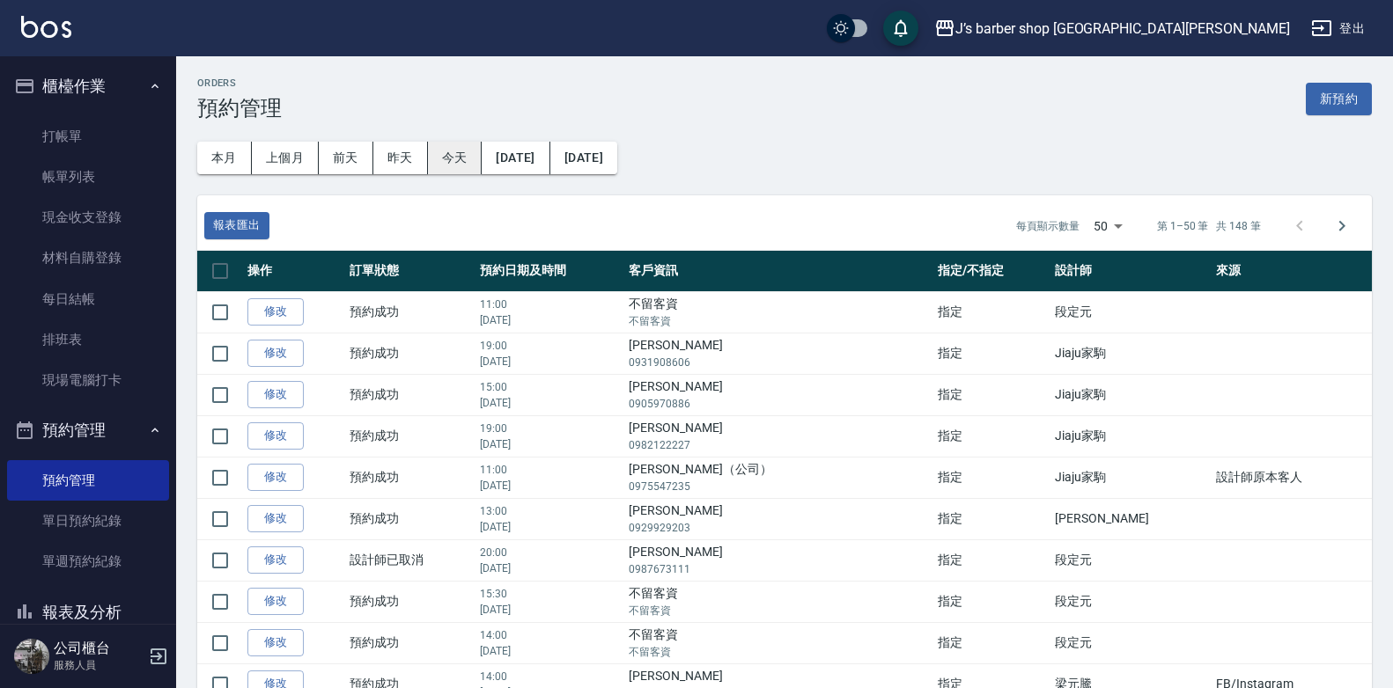
click at [467, 154] on button "今天" at bounding box center [455, 158] width 55 height 33
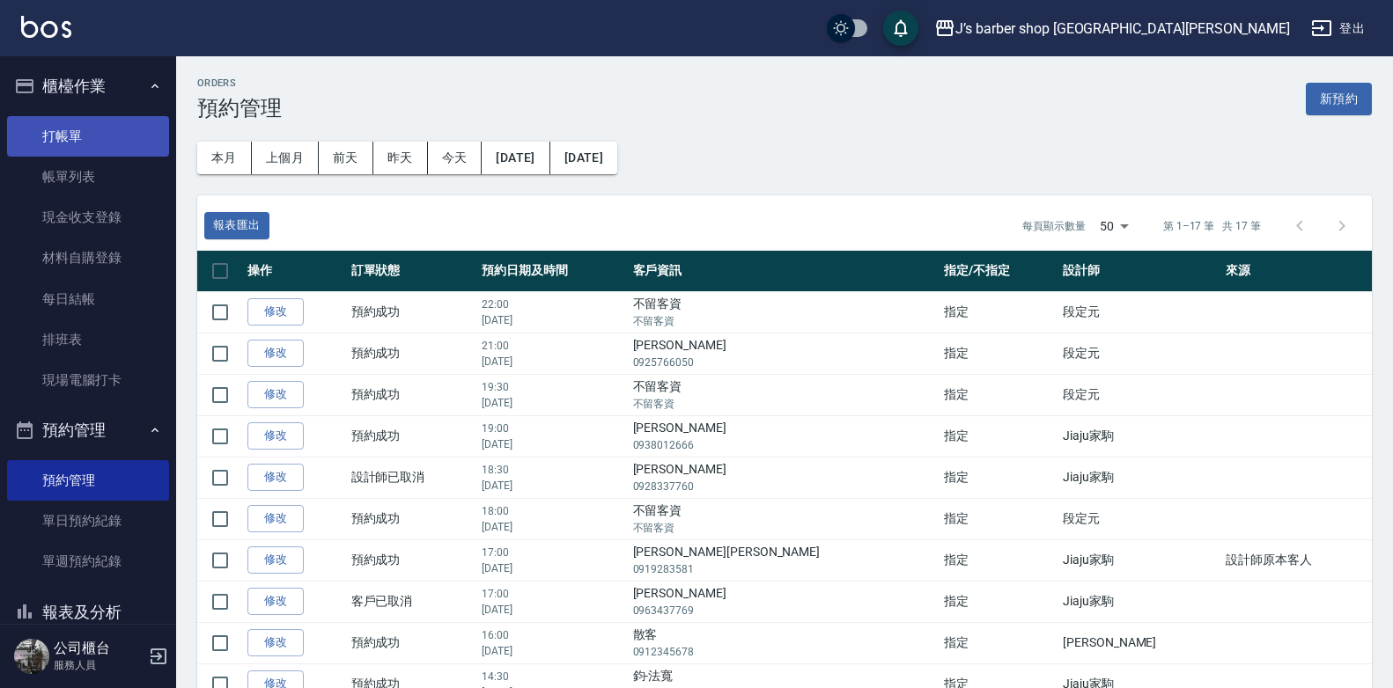
click at [78, 147] on link "打帳單" at bounding box center [88, 136] width 162 height 40
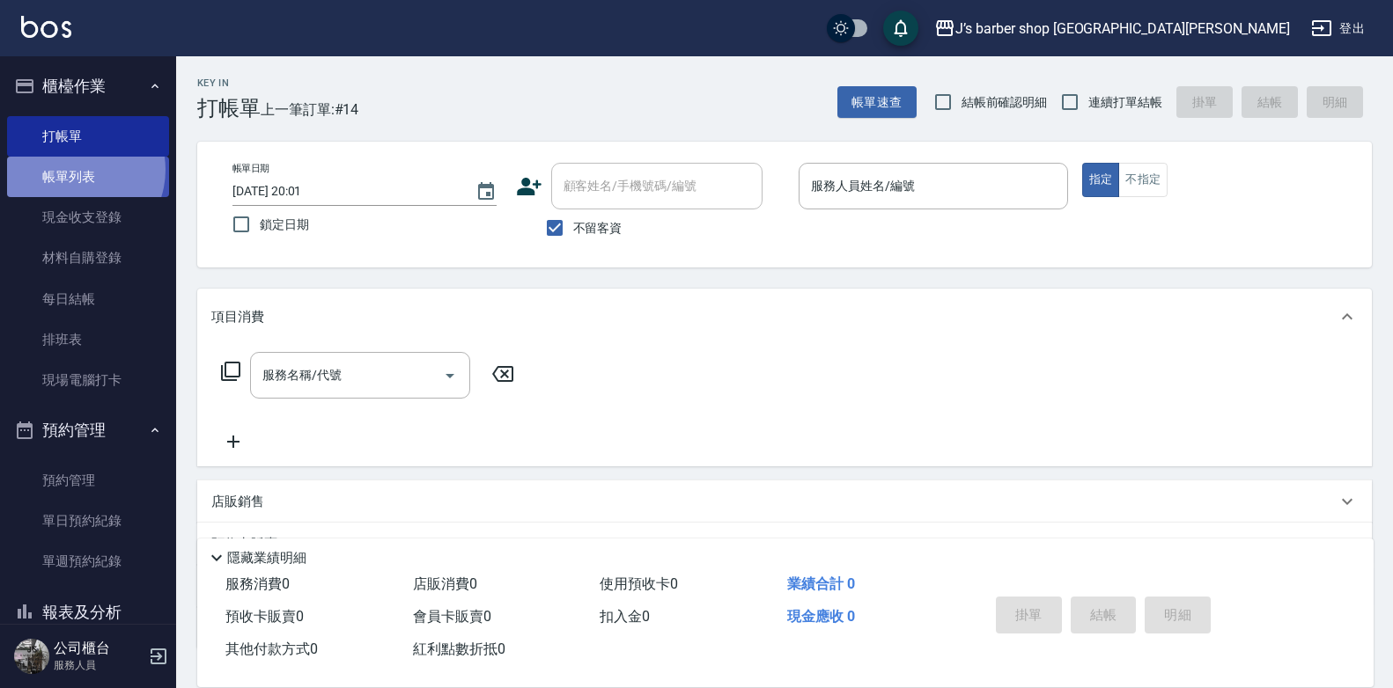
click at [75, 170] on link "帳單列表" at bounding box center [88, 177] width 162 height 40
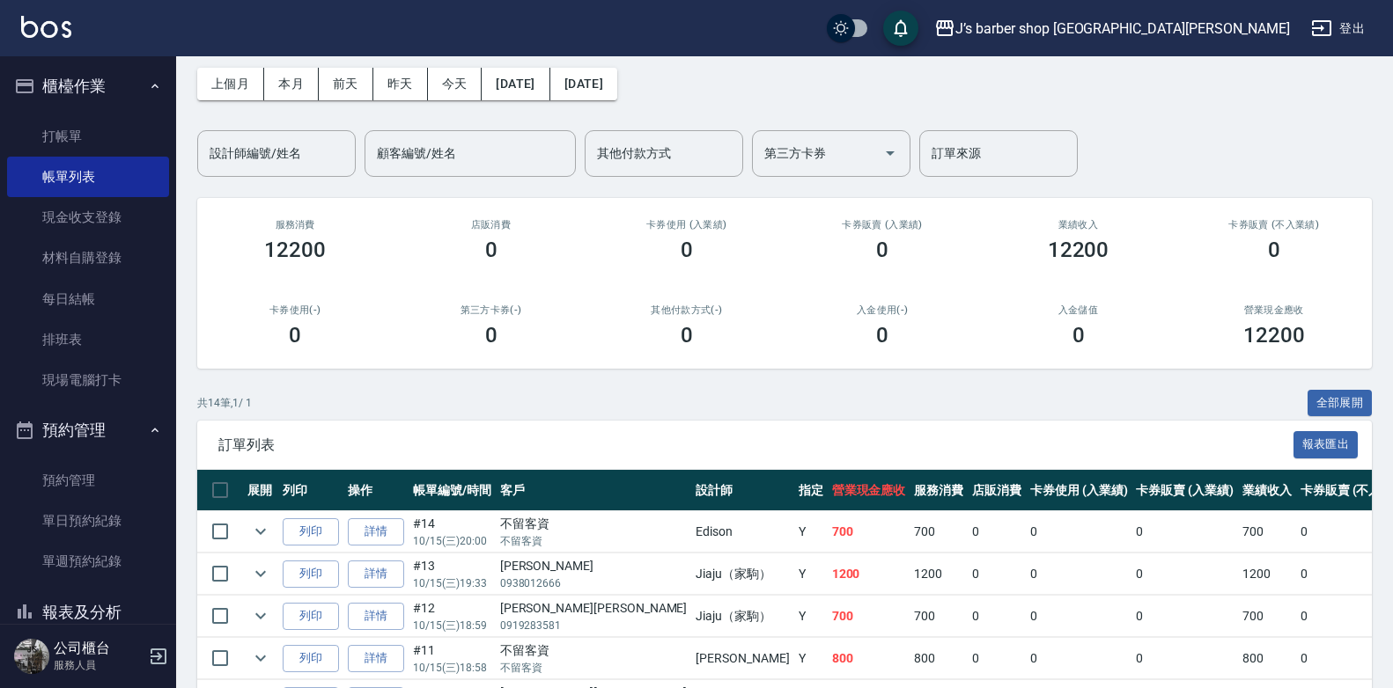
scroll to position [42, 0]
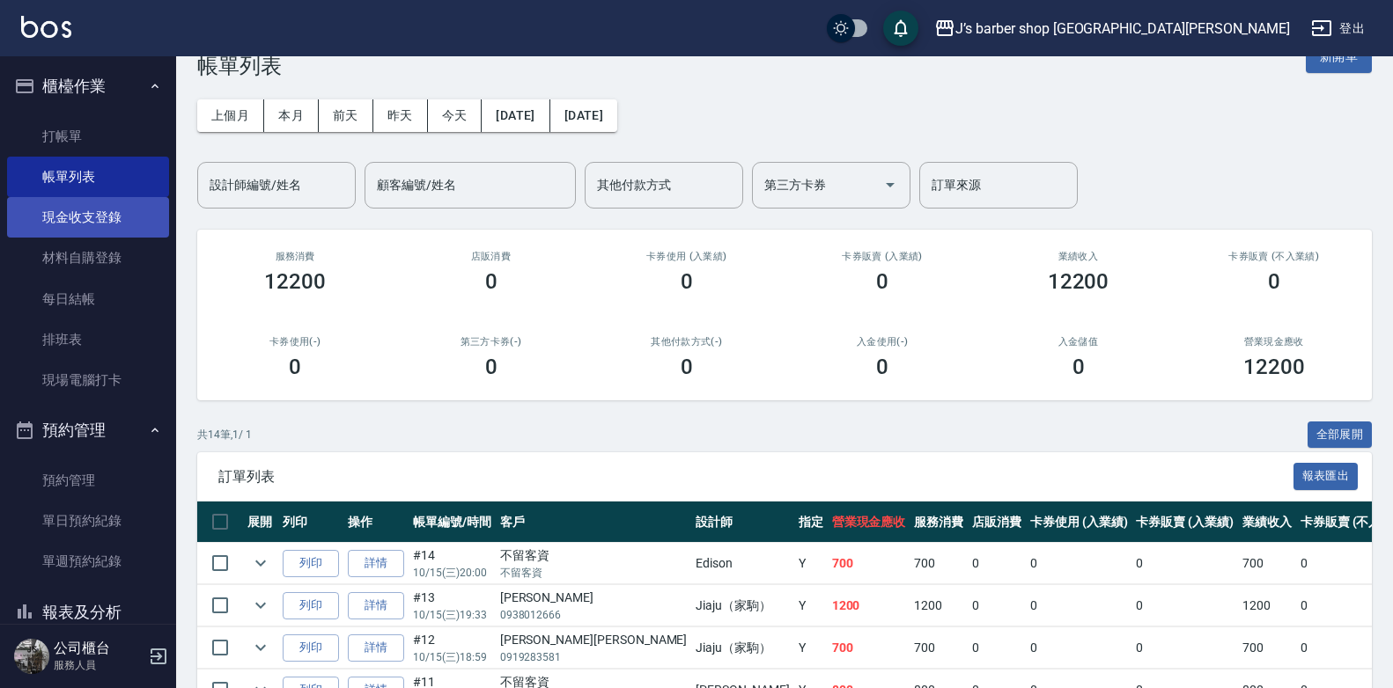
click at [123, 216] on link "現金收支登錄" at bounding box center [88, 217] width 162 height 40
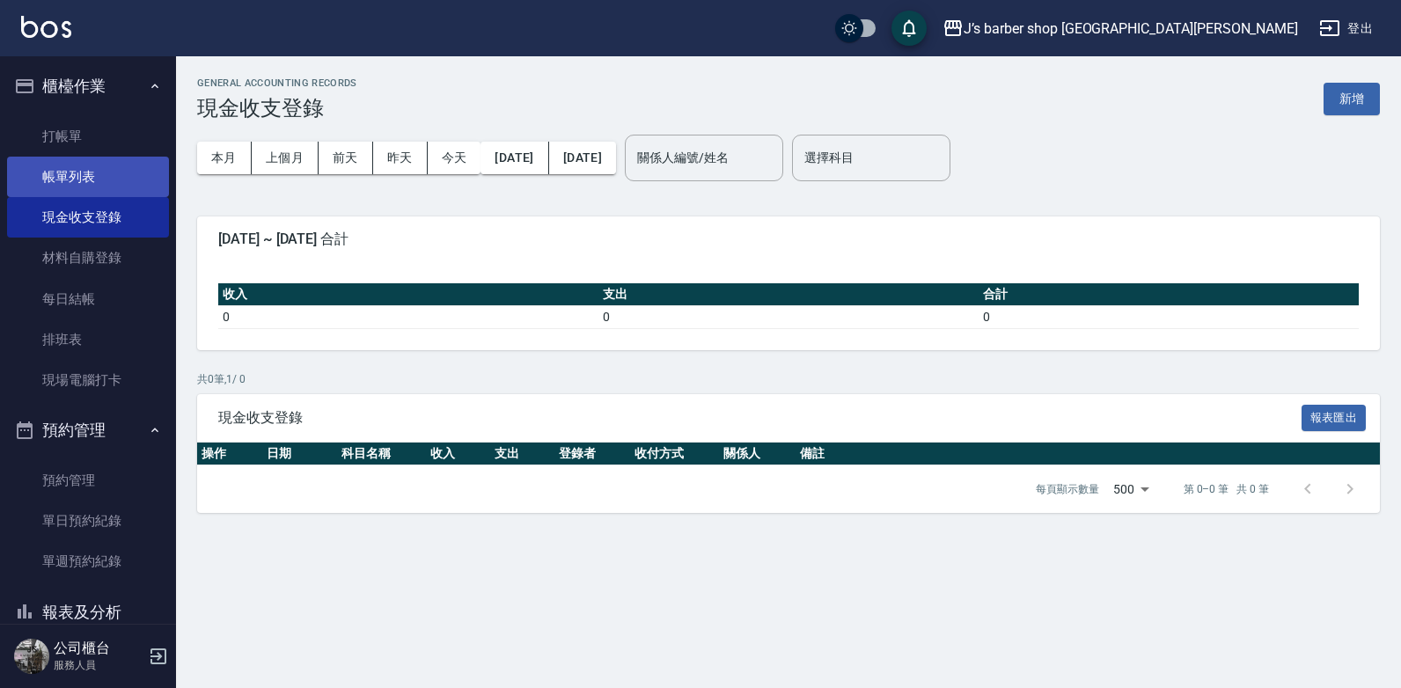
click at [138, 184] on link "帳單列表" at bounding box center [88, 177] width 162 height 40
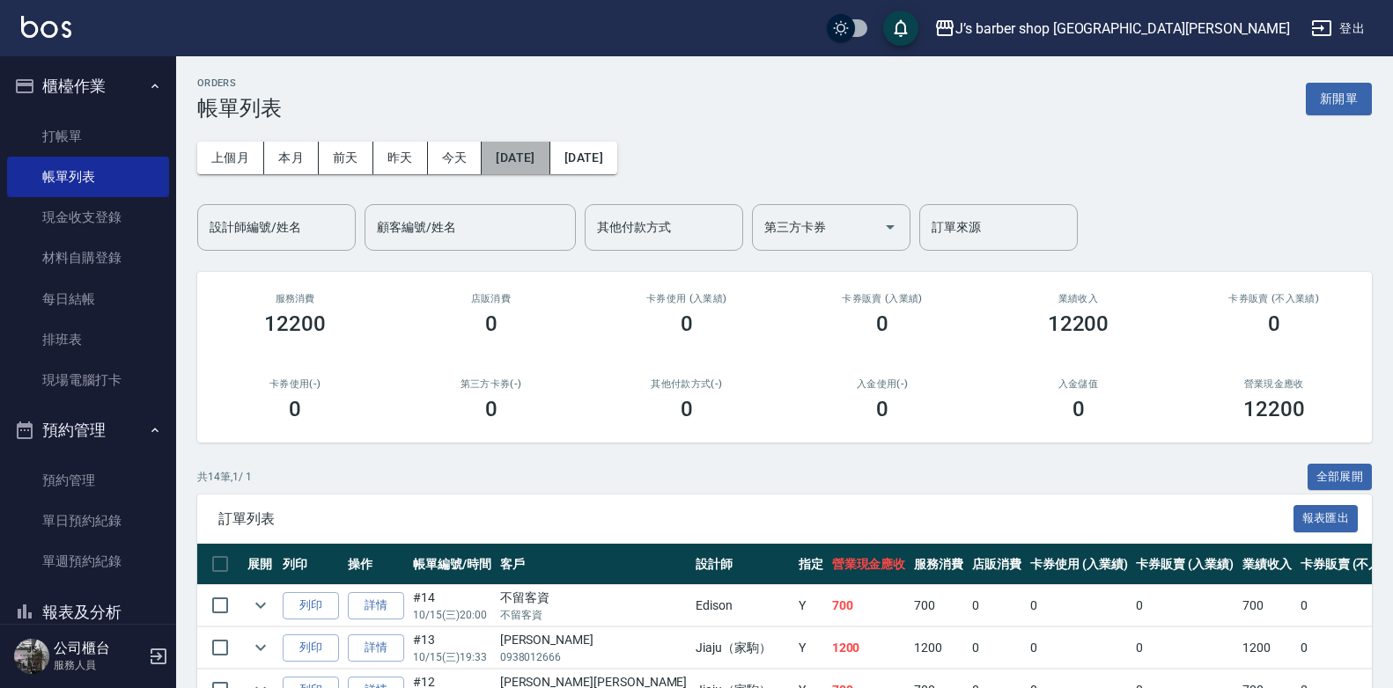
click at [485, 158] on button "[DATE]" at bounding box center [516, 158] width 68 height 33
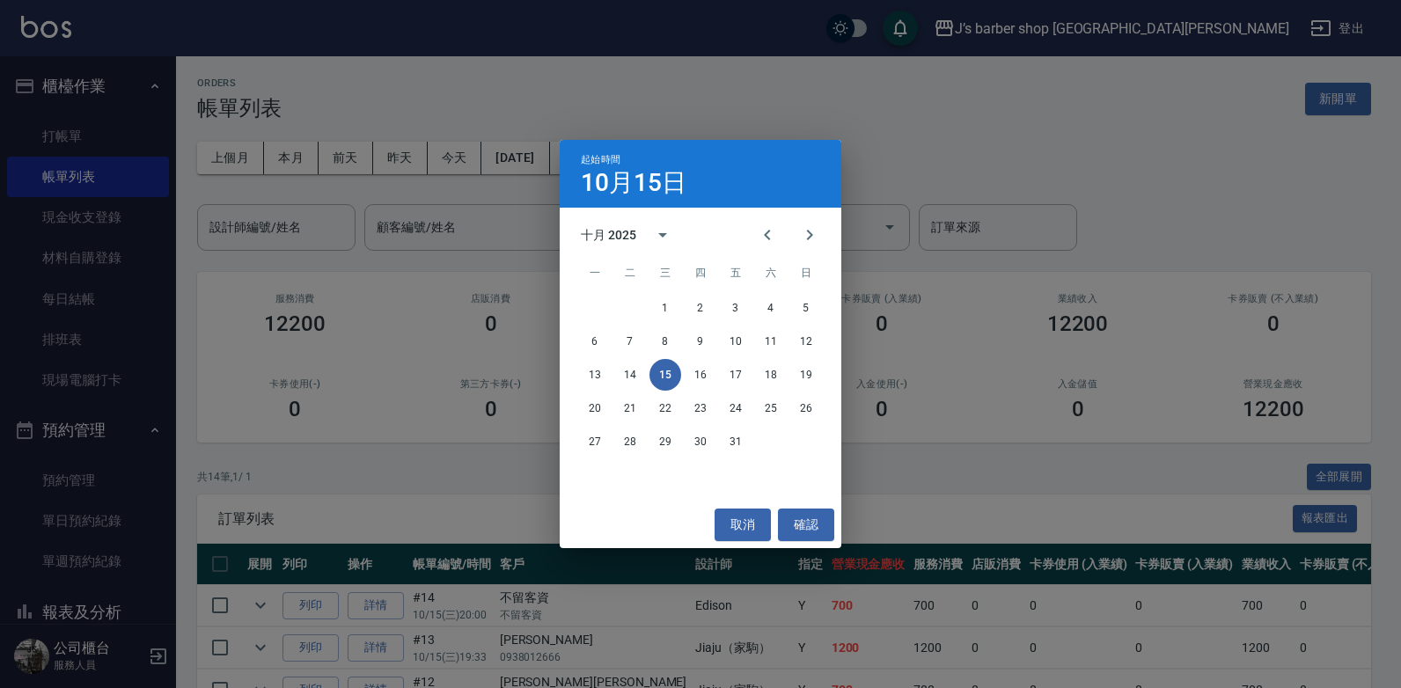
click at [452, 148] on div "起始時間 [DATE] 十月 2025 一 二 三 四 五 六 日 1 2 3 4 5 6 7 8 9 10 11 12 13 14 15 16 17 18 …" at bounding box center [700, 344] width 1401 height 688
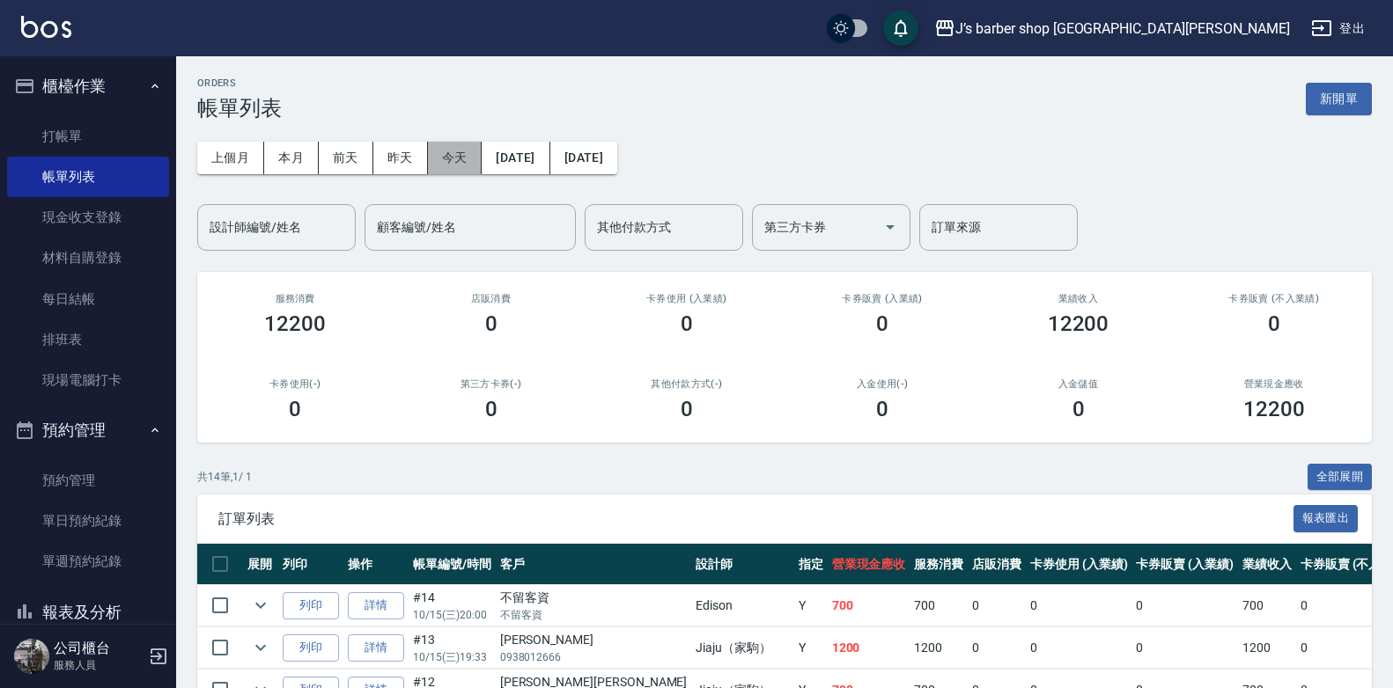
click at [453, 151] on button "今天" at bounding box center [455, 158] width 55 height 33
click at [454, 151] on button "今天" at bounding box center [455, 158] width 55 height 33
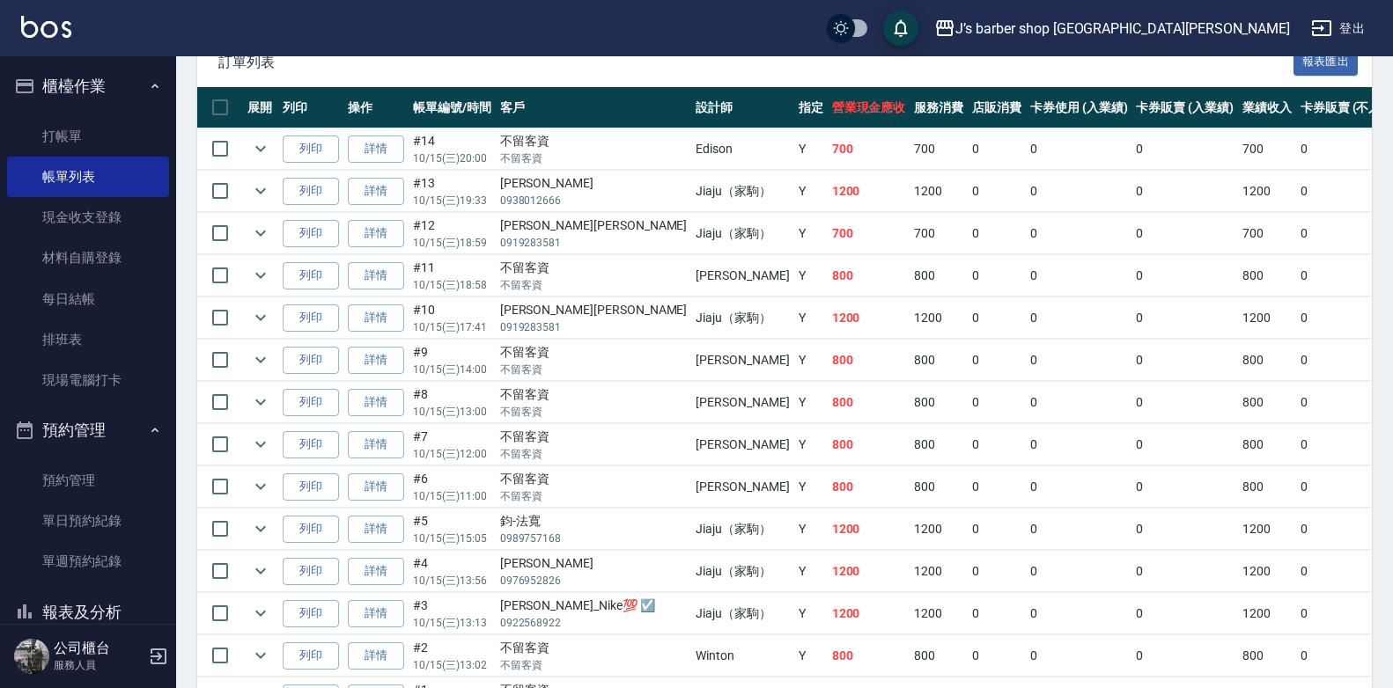
scroll to position [218, 0]
